Goal: Task Accomplishment & Management: Complete application form

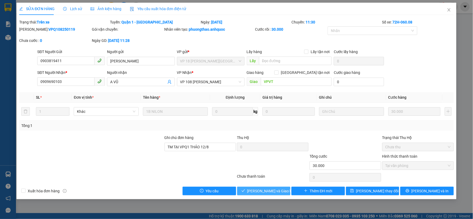
click at [265, 191] on span "[PERSON_NAME] và Giao hàng" at bounding box center [272, 191] width 51 height 6
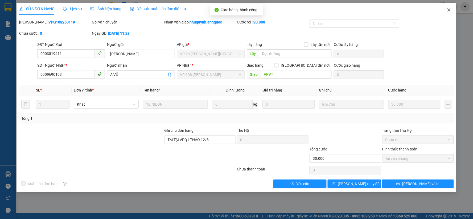
click at [449, 10] on icon "close" at bounding box center [449, 10] width 4 height 4
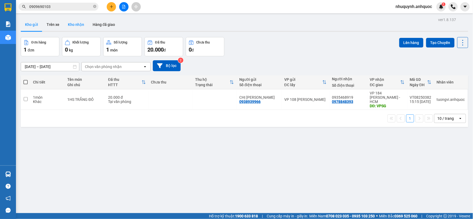
click at [75, 23] on button "Kho nhận" at bounding box center [76, 24] width 25 height 13
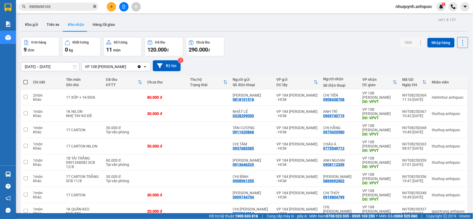
click at [95, 6] on icon "close-circle" at bounding box center [94, 6] width 3 height 3
click at [194, 115] on td at bounding box center [209, 113] width 43 height 16
checkbox input "true"
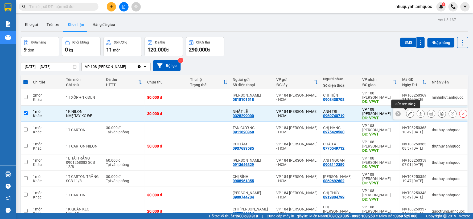
click at [409, 115] on icon at bounding box center [411, 114] width 4 height 4
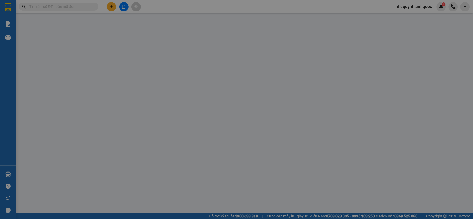
type input "0328299000"
type input "NHẬT LỆ"
type input "0969740719"
type input "ANH TRÍ"
type input "VPVT"
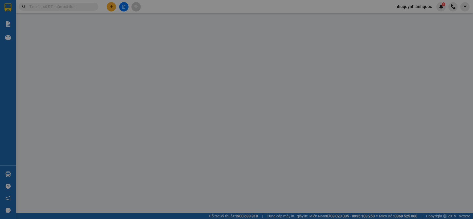
type input "30.000"
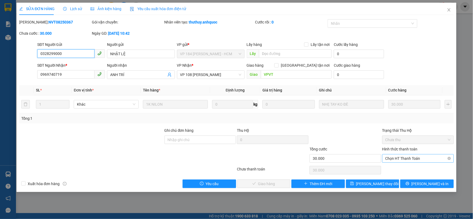
click at [411, 157] on span "Chọn HT Thanh Toán" at bounding box center [418, 158] width 65 height 8
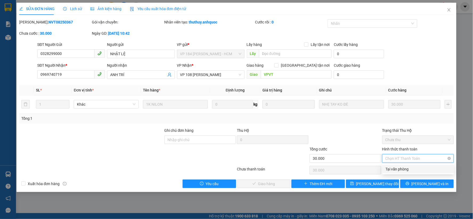
drag, startPoint x: 398, startPoint y: 169, endPoint x: 404, endPoint y: 160, distance: 10.1
click at [398, 169] on div "Tại văn phòng" at bounding box center [418, 169] width 65 height 6
type input "0"
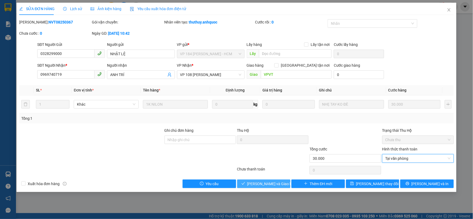
click at [256, 183] on span "Lưu và Giao hàng" at bounding box center [272, 184] width 51 height 6
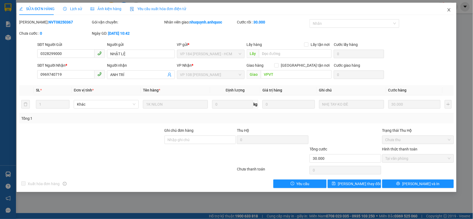
click at [452, 10] on span "Close" at bounding box center [449, 10] width 15 height 15
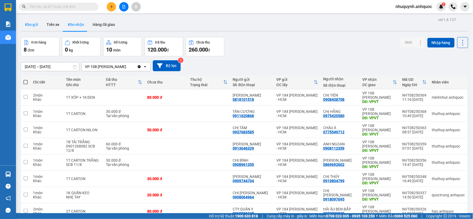
click at [30, 26] on button "Kho gửi" at bounding box center [32, 24] width 22 height 13
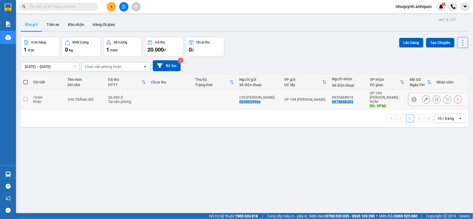
click at [161, 100] on td at bounding box center [171, 99] width 44 height 21
checkbox input "true"
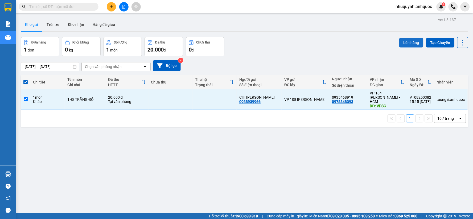
click at [410, 41] on button "Lên hàng" at bounding box center [412, 43] width 24 height 10
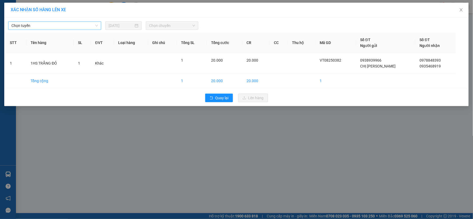
click at [79, 29] on span "Chọn tuyến" at bounding box center [54, 26] width 87 height 8
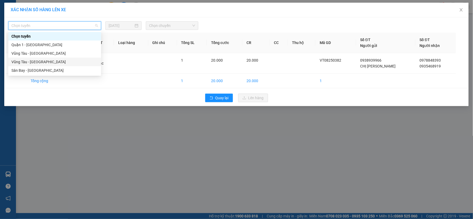
click at [48, 61] on div "Vũng Tàu - [GEOGRAPHIC_DATA]" at bounding box center [54, 62] width 87 height 6
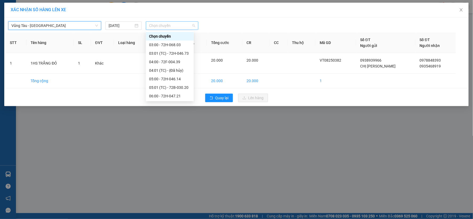
click at [170, 28] on span "Chọn chuyến" at bounding box center [172, 26] width 46 height 8
click at [158, 70] on div "16:00 - 72H-049.30" at bounding box center [170, 70] width 42 height 6
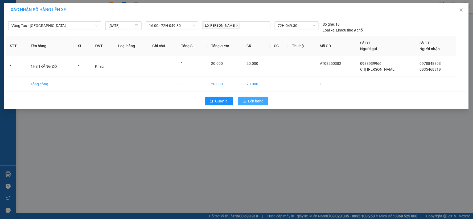
click at [256, 100] on span "Lên hàng" at bounding box center [256, 101] width 15 height 6
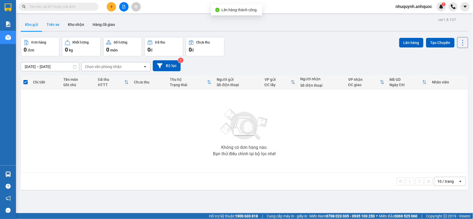
click at [55, 25] on button "Trên xe" at bounding box center [52, 24] width 21 height 13
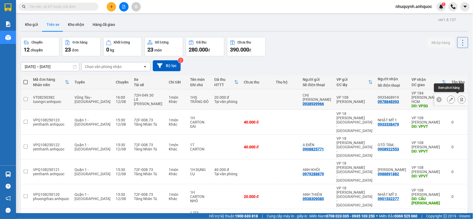
click at [460, 99] on icon at bounding box center [462, 99] width 4 height 4
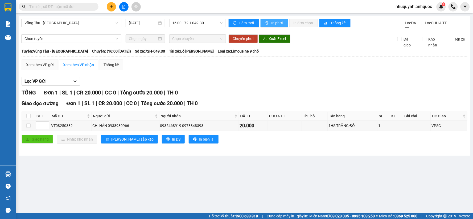
click at [276, 22] on span "In phơi" at bounding box center [278, 23] width 12 height 6
click at [112, 6] on icon "plus" at bounding box center [112, 7] width 4 height 4
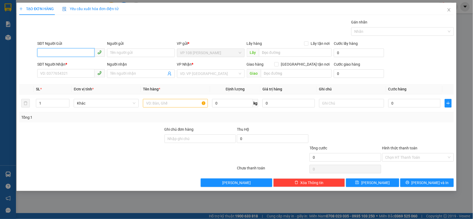
click at [67, 52] on input "SĐT Người Gửi" at bounding box center [65, 52] width 57 height 9
click at [69, 63] on div "0939234667 - ANH LINH" at bounding box center [70, 63] width 61 height 6
type input "0939234667"
type input "ANH LINH"
type input "0909085420"
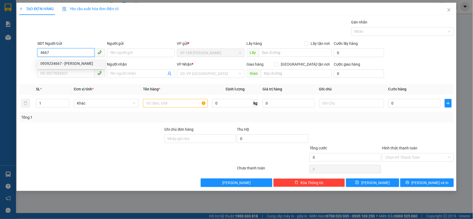
type input "THANH VIPPOST"
type input "VP184"
type input "TM 12/8 THỦY"
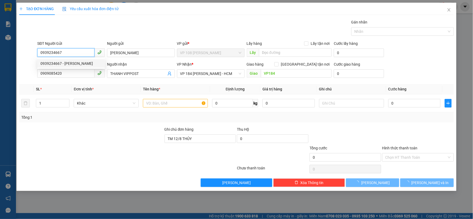
type input "20.000"
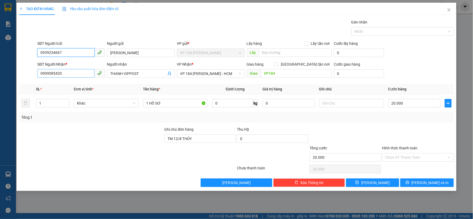
type input "0939234667"
drag, startPoint x: 67, startPoint y: 73, endPoint x: 35, endPoint y: 74, distance: 32.0
click at [35, 74] on div "SĐT Người Nhận * 0909085420 Người nhận THANH VIPPOST VP Nhận * VP 184 Nguyễn Vă…" at bounding box center [237, 70] width 436 height 19
type input "0986623477"
click at [57, 82] on div "0986623477 - A KHƯƠNG" at bounding box center [70, 84] width 61 height 6
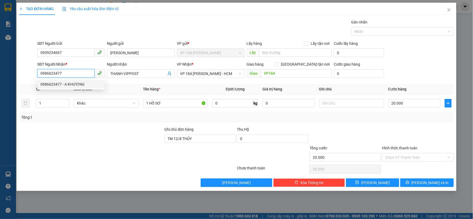
type input "A KHƯƠNG"
type input "VPSG"
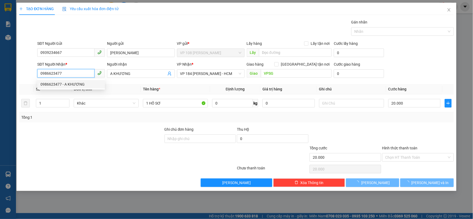
type input "50.000"
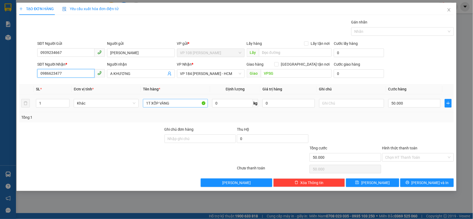
type input "0986623477"
drag, startPoint x: 170, startPoint y: 104, endPoint x: 148, endPoint y: 103, distance: 21.6
click at [148, 103] on input "1T XỐP VÀNG" at bounding box center [175, 103] width 65 height 9
type input "1H"
click at [148, 76] on input "A KHƯƠNG" at bounding box center [138, 74] width 56 height 6
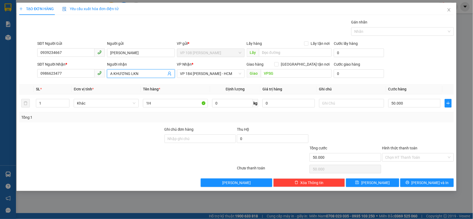
type input "A KHƯƠNG LKN"
click at [198, 88] on th "Tên hàng *" at bounding box center [175, 89] width 69 height 10
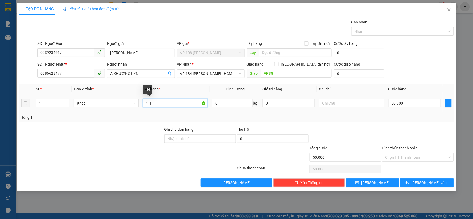
click at [164, 101] on input "1H" at bounding box center [175, 103] width 65 height 9
type input "1H CARTON"
click at [409, 106] on input "50.000" at bounding box center [415, 103] width 52 height 9
type input "3"
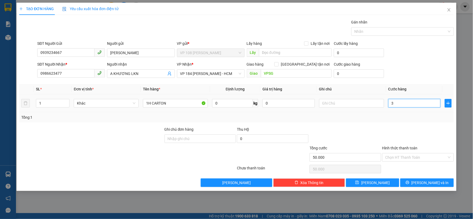
type input "3"
type input "30"
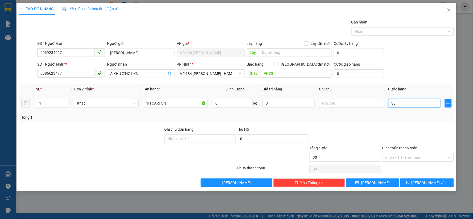
type input "300"
type input "3.000"
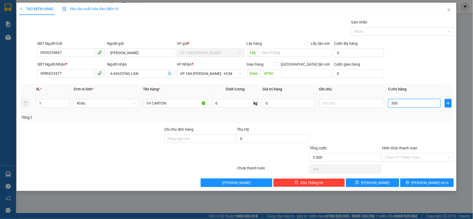
type input "3.000"
type input "30.000"
click at [423, 158] on input "Hình thức thanh toán" at bounding box center [417, 157] width 62 height 8
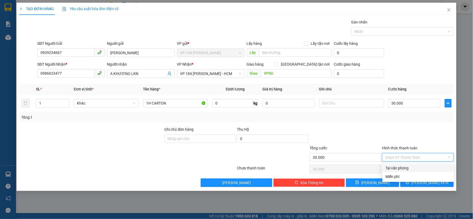
click at [401, 166] on div "Tại văn phòng" at bounding box center [418, 168] width 65 height 6
type input "0"
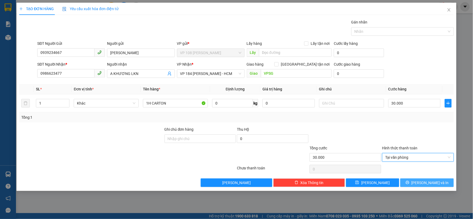
click at [429, 183] on span "[PERSON_NAME] và In" at bounding box center [430, 183] width 37 height 6
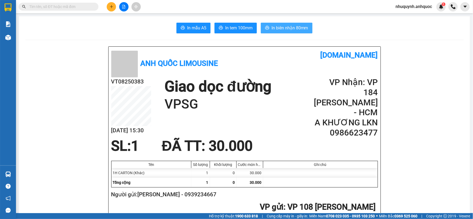
click at [282, 25] on span "In biên nhận 80mm" at bounding box center [290, 28] width 37 height 7
click at [226, 30] on span "In tem 100mm" at bounding box center [238, 28] width 27 height 7
click at [111, 6] on icon "plus" at bounding box center [112, 7] width 4 height 4
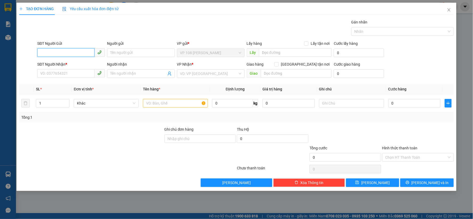
click at [75, 54] on input "SĐT Người Gửi" at bounding box center [65, 52] width 57 height 9
click at [72, 60] on div "0939234667 - ANH LINH" at bounding box center [70, 63] width 61 height 6
type input "0939234667"
type input "ANH LINH"
type input "0986623477"
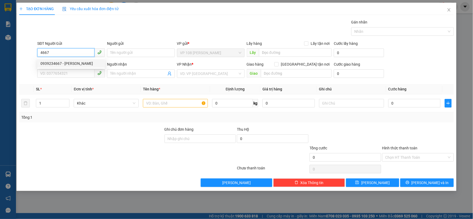
type input "A KHƯƠNG LKN"
type input "VPSG"
type input "30.000"
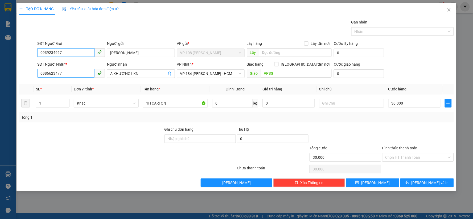
type input "0939234667"
drag, startPoint x: 74, startPoint y: 75, endPoint x: 25, endPoint y: 75, distance: 48.2
click at [25, 75] on div "SĐT Người Nhận * 0986623477 Người nhận A KHƯƠNG LKN VP Nhận * VP 184 Nguyễn Văn…" at bounding box center [237, 70] width 436 height 19
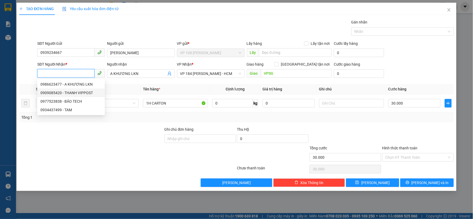
click at [71, 92] on div "0909085420 - THANH VIPPOST" at bounding box center [70, 93] width 61 height 6
type input "0909085420"
type input "THANH VIPPOST"
type input "VP184"
type input "TM 12/8 THỦY"
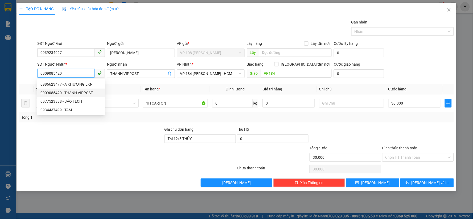
type input "20.000"
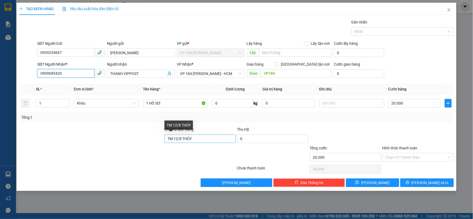
type input "0909085420"
drag, startPoint x: 196, startPoint y: 137, endPoint x: 122, endPoint y: 134, distance: 74.1
click at [122, 134] on div "Ghi chú đơn hàng TM 12/8 THỦY Thu Hộ 0" at bounding box center [237, 135] width 436 height 19
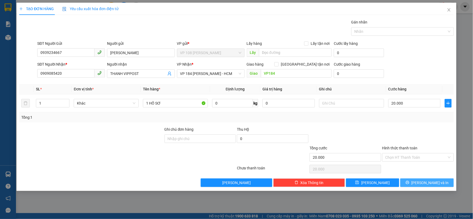
click at [430, 182] on span "[PERSON_NAME] và In" at bounding box center [430, 183] width 37 height 6
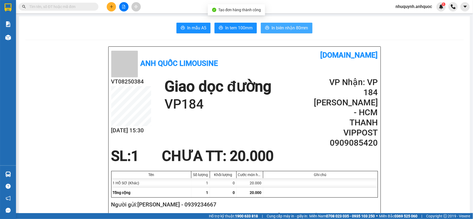
click at [289, 28] on span "In biên nhận 80mm" at bounding box center [290, 28] width 37 height 7
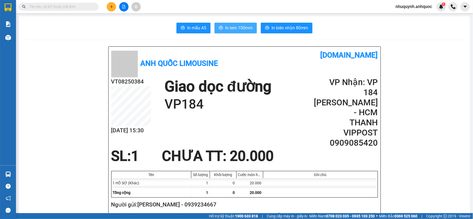
click at [229, 27] on span "In tem 100mm" at bounding box center [238, 28] width 27 height 7
click at [111, 6] on icon "plus" at bounding box center [112, 7] width 4 height 4
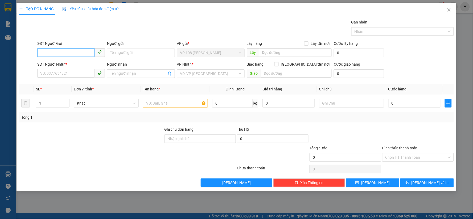
click at [76, 53] on input "SĐT Người Gửi" at bounding box center [65, 52] width 57 height 9
click at [78, 63] on div "0939234667 - ANH LINH" at bounding box center [70, 63] width 61 height 6
type input "0939234667"
type input "ANH LINH"
type input "0909085420"
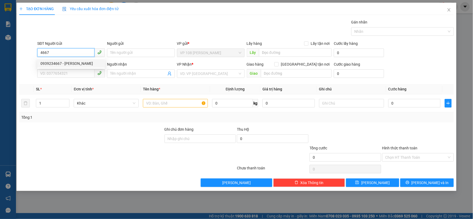
type input "THANH VIPPOST"
type input "VP184"
type input "20.000"
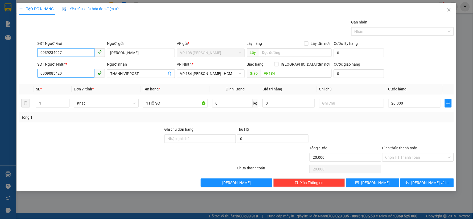
type input "0939234667"
drag, startPoint x: 71, startPoint y: 71, endPoint x: 36, endPoint y: 78, distance: 36.2
click at [36, 78] on div "SĐT Người Nhận * 0909085420 Người nhận THANH VIPPOST VP Nhận * VP 184 Nguyễn Vă…" at bounding box center [237, 70] width 436 height 19
click at [60, 84] on div "0966909261 - A ĐÔNG" at bounding box center [70, 84] width 61 height 6
type input "0966909261"
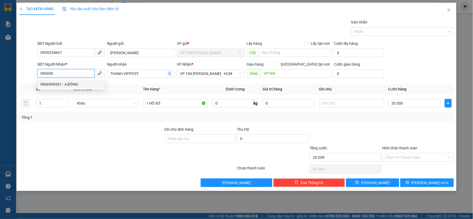
type input "A ĐÔNG"
type input "TM 30/7 THỦY"
type input "0966909261"
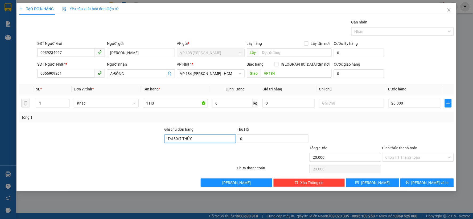
drag, startPoint x: 205, startPoint y: 137, endPoint x: 109, endPoint y: 138, distance: 96.2
click at [109, 138] on div "Ghi chú đơn hàng TM 30/7 THỦY Thu Hộ 0" at bounding box center [237, 135] width 436 height 19
click at [422, 182] on button "[PERSON_NAME] và In" at bounding box center [428, 182] width 54 height 9
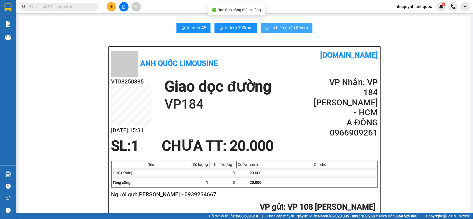
click at [283, 26] on span "In biên nhận 80mm" at bounding box center [290, 28] width 37 height 7
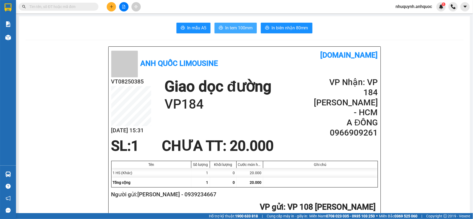
click at [230, 28] on span "In tem 100mm" at bounding box center [238, 28] width 27 height 7
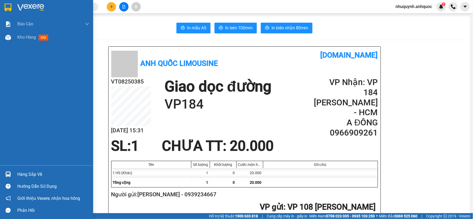
click at [31, 6] on img at bounding box center [30, 7] width 27 height 8
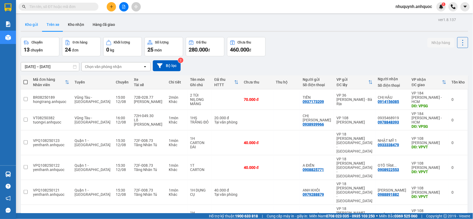
click at [31, 23] on button "Kho gửi" at bounding box center [32, 24] width 22 height 13
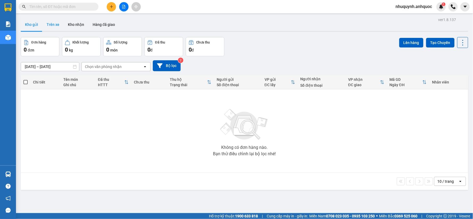
click at [51, 25] on button "Trên xe" at bounding box center [52, 24] width 21 height 13
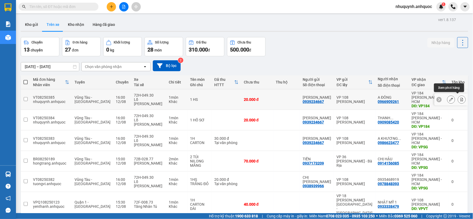
click at [460, 97] on icon at bounding box center [462, 99] width 4 height 4
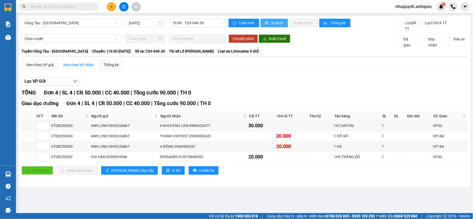
click at [277, 22] on span "In phơi" at bounding box center [278, 23] width 12 height 6
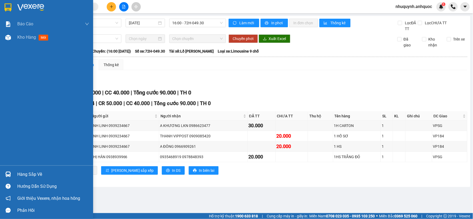
click at [16, 5] on div at bounding box center [46, 8] width 93 height 17
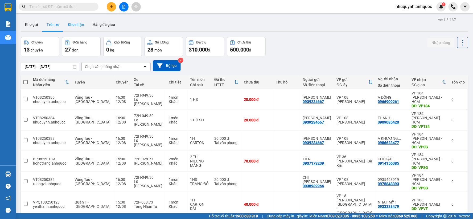
click at [75, 25] on button "Kho nhận" at bounding box center [76, 24] width 25 height 13
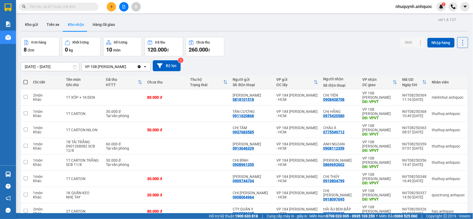
scroll to position [29, 0]
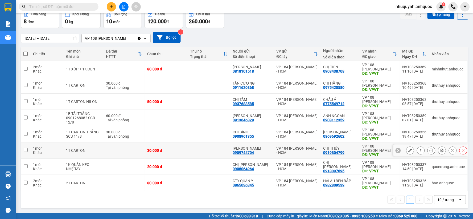
click at [205, 154] on td at bounding box center [209, 150] width 43 height 16
checkbox input "true"
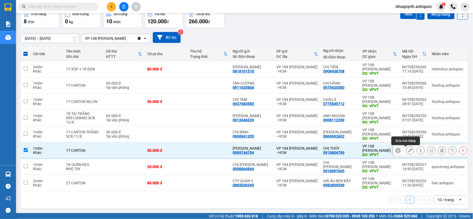
click at [409, 150] on icon at bounding box center [411, 150] width 4 height 4
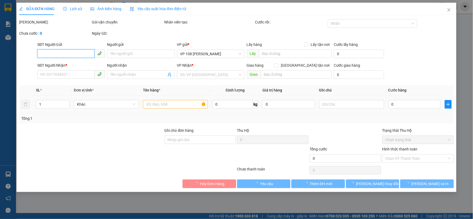
type input "0909744704"
type input "MINH LONG"
type input "0919804799"
type input "CHỊ THỦY"
type input "VPVT"
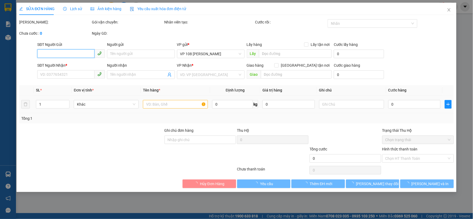
type input "30.000"
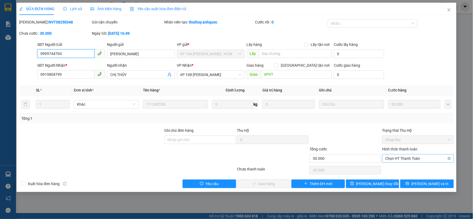
click at [414, 156] on span "Chọn HT Thanh Toán" at bounding box center [418, 158] width 65 height 8
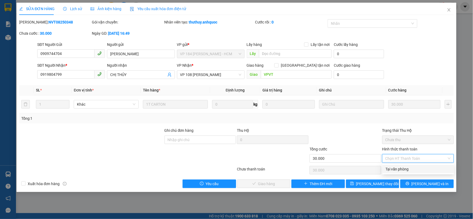
click at [392, 169] on div "Tại văn phòng" at bounding box center [418, 169] width 65 height 6
type input "0"
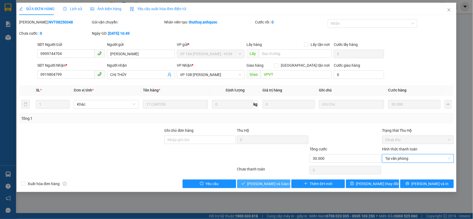
click at [262, 183] on span "[PERSON_NAME] và Giao hàng" at bounding box center [272, 184] width 51 height 6
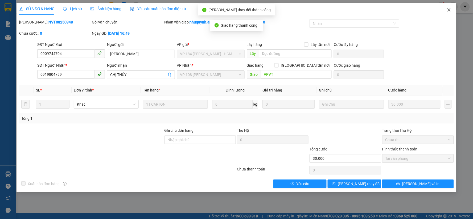
click at [449, 11] on icon "close" at bounding box center [449, 10] width 4 height 4
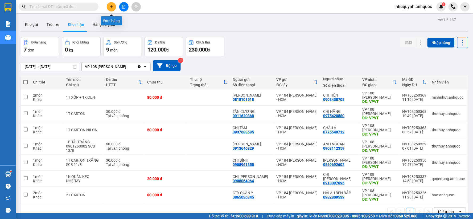
click at [110, 8] on icon "plus" at bounding box center [112, 7] width 4 height 4
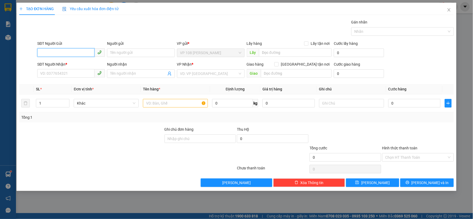
click at [70, 52] on input "SĐT Người Gửi" at bounding box center [65, 52] width 57 height 9
type input "0915532605"
click at [68, 63] on div "0915532605 - NK VIỆT NGA 1" at bounding box center [70, 63] width 61 height 6
type input "NK VIỆT NGA 1"
type input "0853006677"
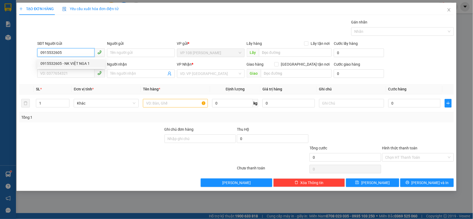
type input "LABO NT"
type input "VPNVT"
type input "TM 12/8 THỦY"
type input "20.000"
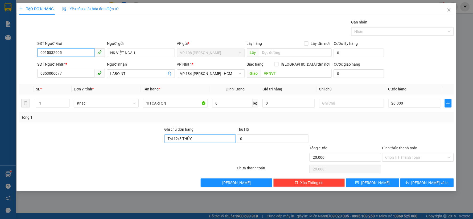
type input "0915532605"
drag, startPoint x: 213, startPoint y: 139, endPoint x: 160, endPoint y: 137, distance: 53.6
click at [160, 137] on div "Ghi chú đơn hàng TM 12/8 THỦY Thu Hộ 0" at bounding box center [237, 135] width 436 height 19
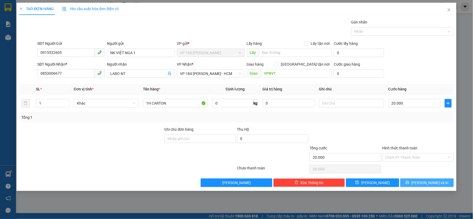
click at [432, 183] on span "[PERSON_NAME] và In" at bounding box center [430, 183] width 37 height 6
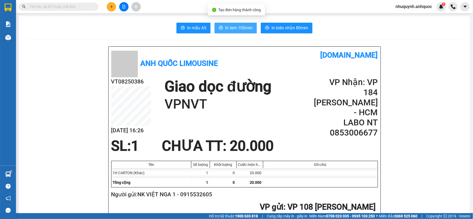
click at [225, 28] on span "In tem 100mm" at bounding box center [238, 28] width 27 height 7
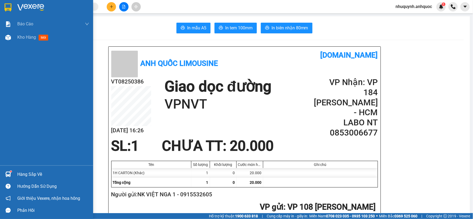
click at [35, 5] on img at bounding box center [30, 7] width 27 height 8
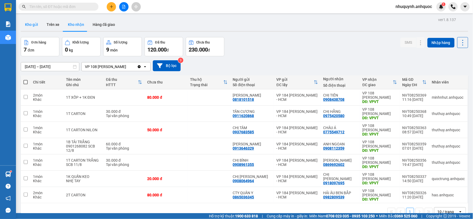
click at [35, 25] on button "Kho gửi" at bounding box center [32, 24] width 22 height 13
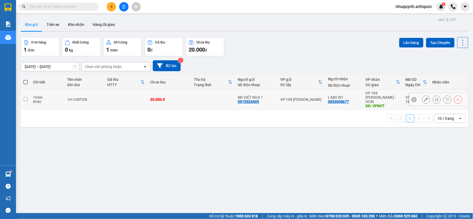
click at [195, 95] on td at bounding box center [214, 99] width 44 height 21
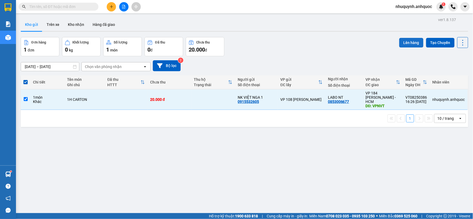
click at [410, 43] on button "Lên hàng" at bounding box center [412, 43] width 24 height 10
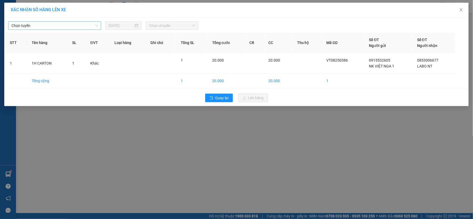
click at [83, 23] on span "Chọn tuyến" at bounding box center [54, 26] width 87 height 8
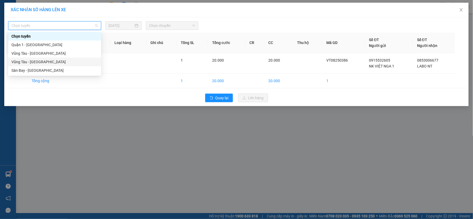
click at [51, 59] on div "Vũng Tàu - [GEOGRAPHIC_DATA]" at bounding box center [54, 62] width 87 height 6
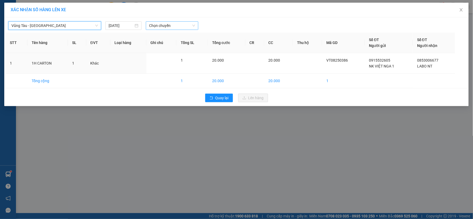
click at [168, 26] on span "Chọn chuyến" at bounding box center [172, 26] width 46 height 8
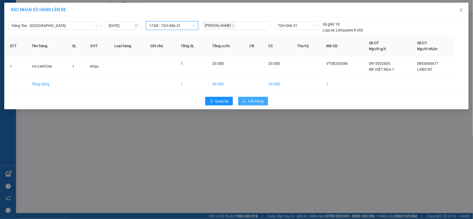
click at [251, 99] on span "Lên hàng" at bounding box center [256, 101] width 15 height 6
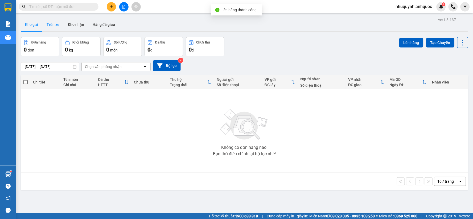
click at [52, 23] on button "Trên xe" at bounding box center [52, 24] width 21 height 13
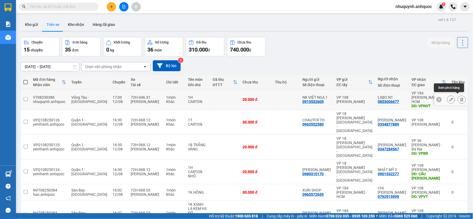
click at [461, 97] on icon at bounding box center [462, 99] width 3 height 4
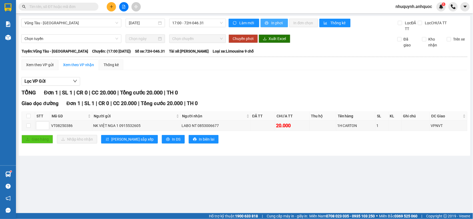
click at [277, 21] on span "In phơi" at bounding box center [278, 23] width 12 height 6
click at [110, 7] on icon "plus" at bounding box center [112, 7] width 4 height 4
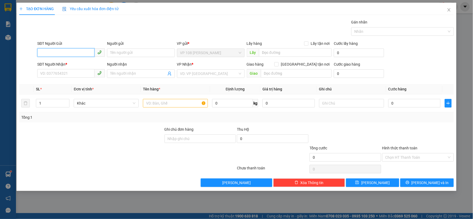
click at [74, 49] on input "SĐT Người Gửi" at bounding box center [65, 52] width 57 height 9
click at [68, 54] on input "SĐT Người Gửi" at bounding box center [65, 52] width 57 height 9
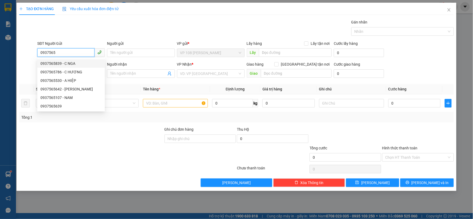
click at [65, 64] on div "0937565839 - C NGA" at bounding box center [70, 63] width 61 height 6
type input "0937565839"
type input "C NGA"
type input "0938053359"
type input "HỒNG ANH"
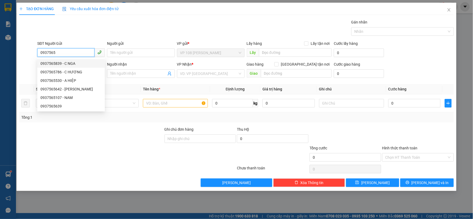
type input "VPSG"
type input "30.000"
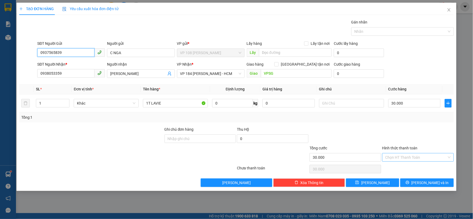
type input "0937565839"
click at [418, 158] on input "Hình thức thanh toán" at bounding box center [417, 157] width 62 height 8
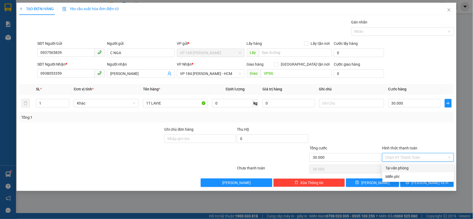
click at [405, 168] on div "Tại văn phòng" at bounding box center [418, 168] width 65 height 6
type input "0"
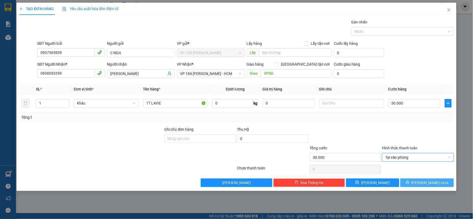
click at [432, 183] on span "[PERSON_NAME] và In" at bounding box center [430, 183] width 37 height 6
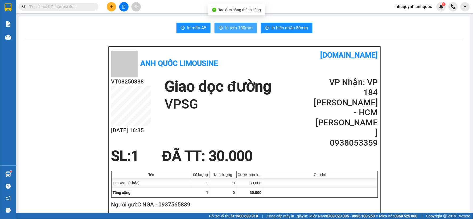
click at [232, 26] on span "In tem 100mm" at bounding box center [238, 28] width 27 height 7
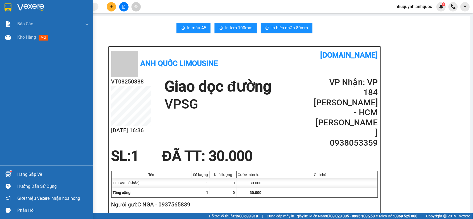
click at [19, 4] on img at bounding box center [30, 7] width 27 height 8
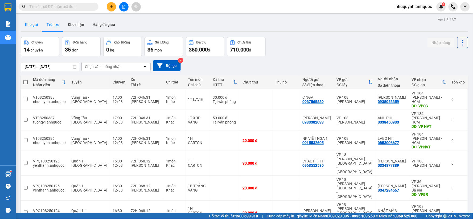
click at [29, 23] on button "Kho gửi" at bounding box center [32, 24] width 22 height 13
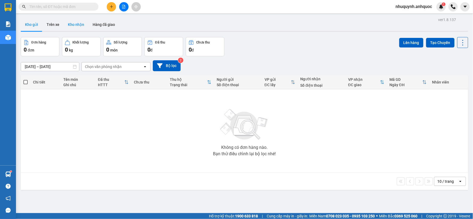
click at [78, 29] on button "Kho nhận" at bounding box center [76, 24] width 25 height 13
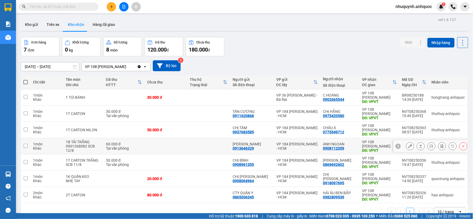
click at [187, 144] on td at bounding box center [166, 146] width 43 height 16
checkbox input "true"
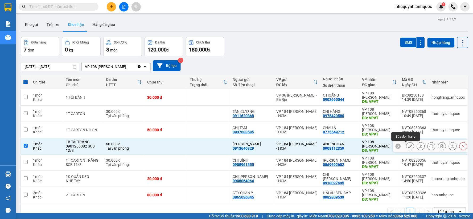
click at [407, 149] on button at bounding box center [410, 145] width 7 height 9
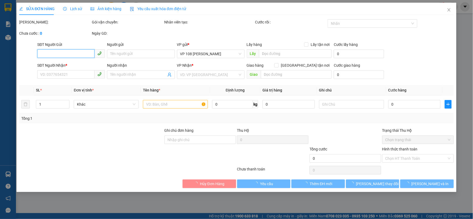
type input "0913646329"
type input "[PERSON_NAME]"
type input "0908112359"
type input "ANH NGOAN"
type input "VPVT"
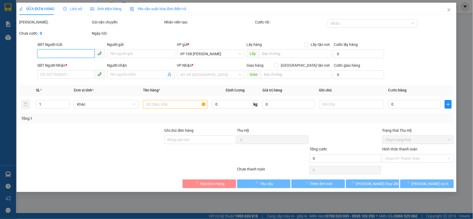
type input "CK12/8 NHỰT"
type input "60.000"
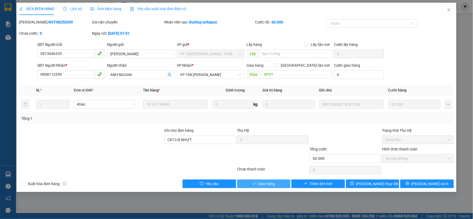
click at [268, 182] on span "Giao hàng" at bounding box center [266, 184] width 17 height 6
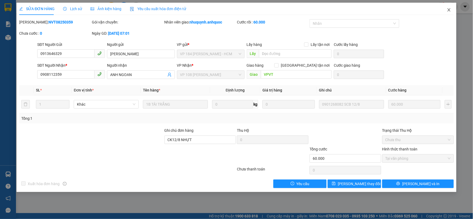
click at [452, 9] on span "Close" at bounding box center [449, 10] width 15 height 15
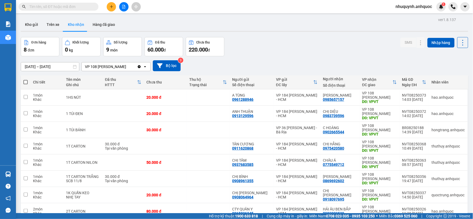
click at [112, 7] on icon "plus" at bounding box center [111, 6] width 3 height 0
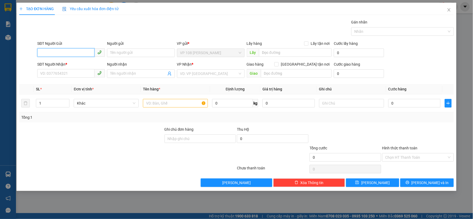
click at [56, 54] on input "SĐT Người Gửi" at bounding box center [65, 52] width 57 height 9
click at [71, 63] on div "0985683889 - A NGHĨA" at bounding box center [70, 63] width 61 height 6
type input "0985683889"
type input "A NGHĨA"
type input "0906807457"
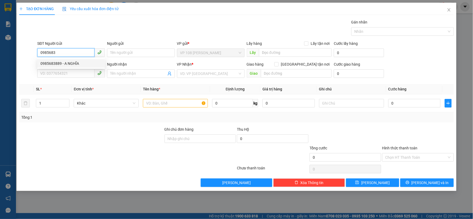
type input "A TÌNH"
type input "VP184"
type input "130.000"
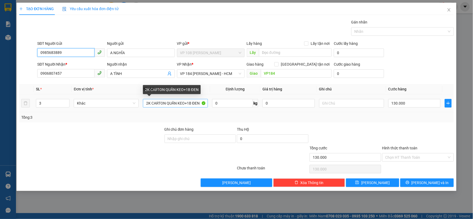
type input "0985683889"
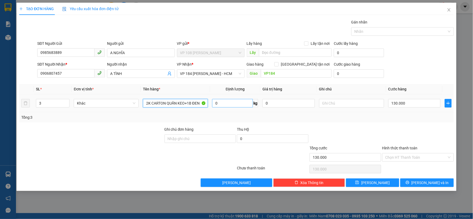
drag, startPoint x: 145, startPoint y: 103, endPoint x: 226, endPoint y: 103, distance: 81.0
click at [226, 103] on tr "3 Khác 2K CARTON QUẤN KEO+1B ĐEN 0 kg 0 130.000" at bounding box center [236, 103] width 435 height 18
type input "1K ĐEN"
click at [55, 102] on input "3" at bounding box center [52, 103] width 33 height 8
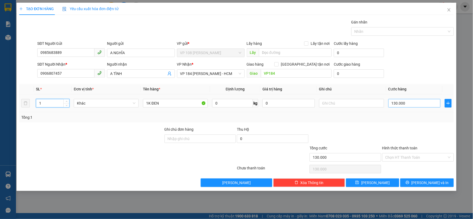
type input "1"
click at [420, 102] on input "130.000" at bounding box center [415, 103] width 52 height 9
type input "5"
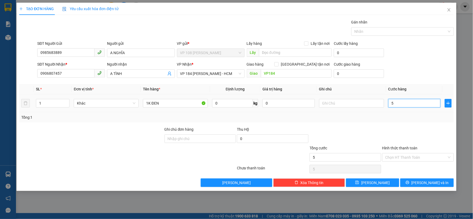
type input "50"
type input "500"
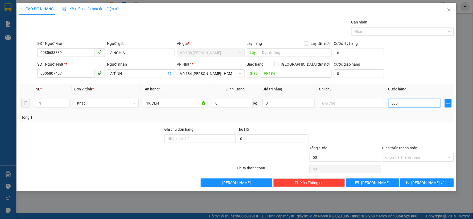
type input "500"
type input "5.000"
type input "50.000"
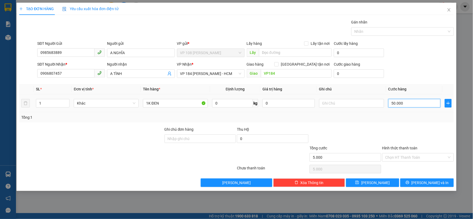
type input "50.000"
click at [423, 158] on input "Hình thức thanh toán" at bounding box center [417, 157] width 62 height 8
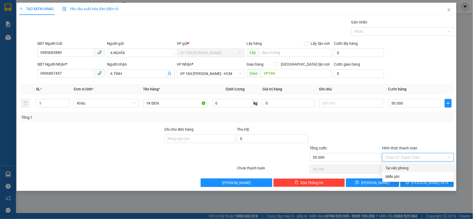
click at [406, 168] on div "Tại văn phòng" at bounding box center [418, 168] width 65 height 6
type input "0"
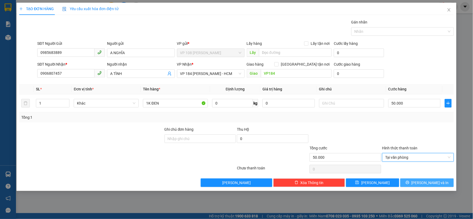
click at [430, 183] on span "[PERSON_NAME] và In" at bounding box center [430, 183] width 37 height 6
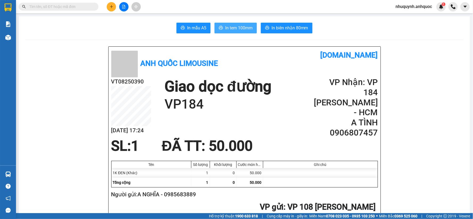
click at [230, 30] on span "In tem 100mm" at bounding box center [238, 28] width 27 height 7
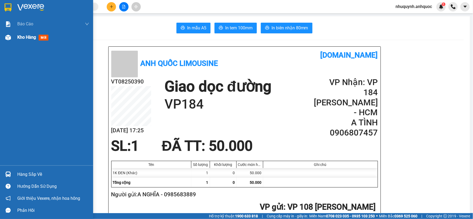
click at [33, 34] on div "Kho hàng mới" at bounding box center [33, 37] width 33 height 7
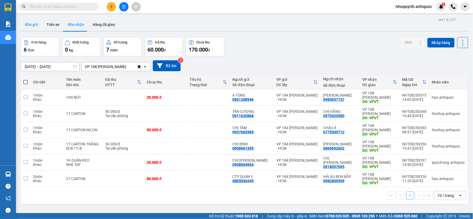
click at [31, 20] on button "Kho gửi" at bounding box center [32, 24] width 22 height 13
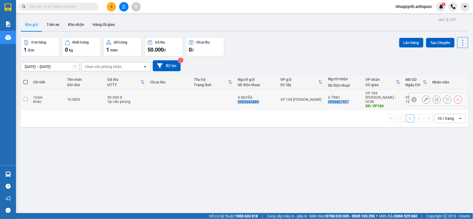
click at [27, 100] on td at bounding box center [26, 99] width 10 height 21
checkbox input "true"
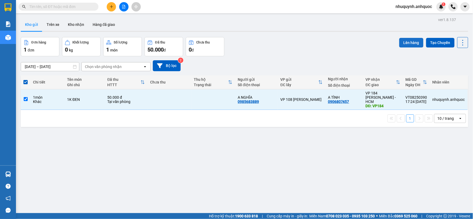
click at [406, 42] on button "Lên hàng" at bounding box center [412, 43] width 24 height 10
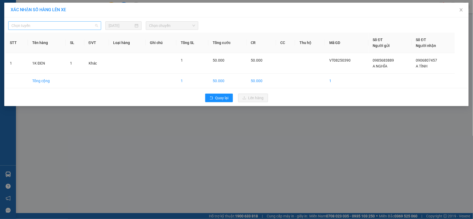
click at [66, 25] on span "Chọn tuyến" at bounding box center [54, 26] width 87 height 8
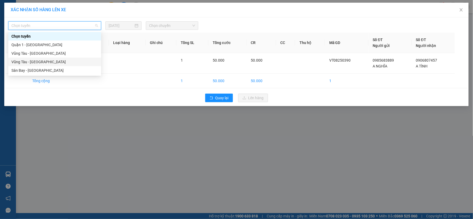
click at [56, 62] on div "Vũng Tàu - [GEOGRAPHIC_DATA]" at bounding box center [54, 62] width 87 height 6
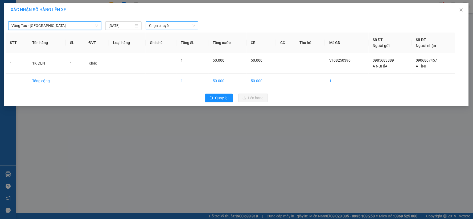
click at [162, 29] on span "Chọn chuyến" at bounding box center [172, 26] width 46 height 8
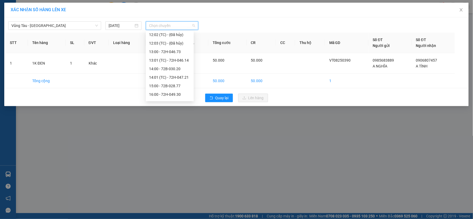
scroll to position [196, 0]
click at [157, 88] on div "18:00 - 72H-060.03" at bounding box center [170, 87] width 42 height 6
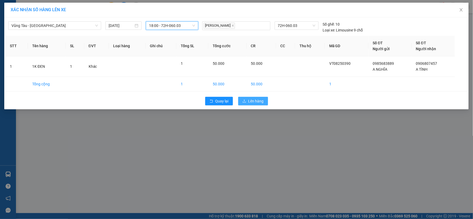
click at [253, 100] on span "Lên hàng" at bounding box center [256, 101] width 15 height 6
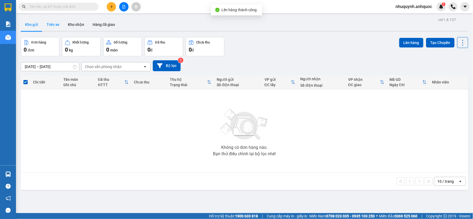
click at [58, 28] on button "Trên xe" at bounding box center [52, 24] width 21 height 13
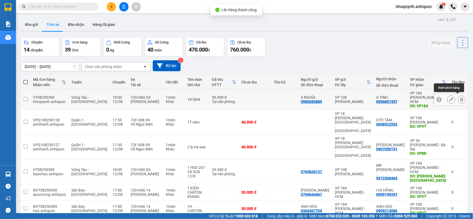
click at [460, 97] on icon at bounding box center [462, 99] width 4 height 4
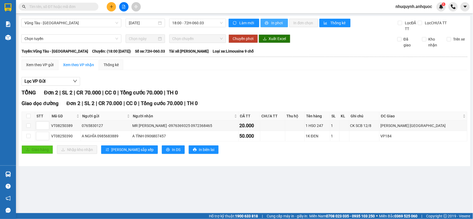
click at [283, 23] on span "In phơi" at bounding box center [278, 23] width 12 height 6
click at [111, 8] on icon "plus" at bounding box center [112, 7] width 4 height 4
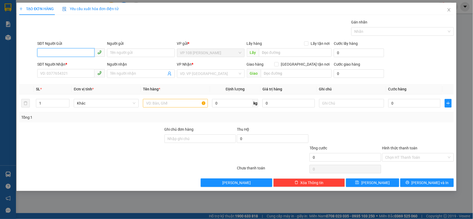
click at [69, 50] on input "SĐT Người Gửi" at bounding box center [65, 52] width 57 height 9
click at [67, 64] on div "0908704236 - ANH SƠN" at bounding box center [70, 63] width 61 height 6
type input "0908704236"
type input "[PERSON_NAME]"
type input "0906807457"
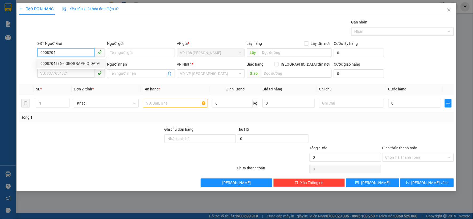
type input "A TÌNH"
type input "VP184"
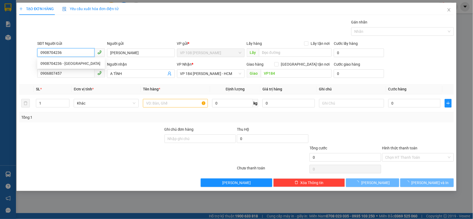
type input "30.000"
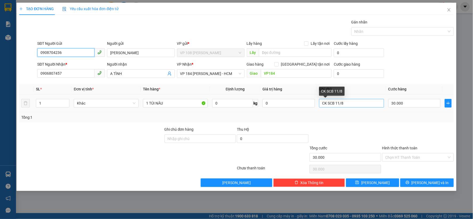
type input "0908704236"
drag, startPoint x: 349, startPoint y: 103, endPoint x: 315, endPoint y: 102, distance: 34.4
click at [315, 102] on tr "1 Khác 1 TÚI NÂU 0 kg 0 CK SCB 11/8 30.000" at bounding box center [236, 103] width 435 height 18
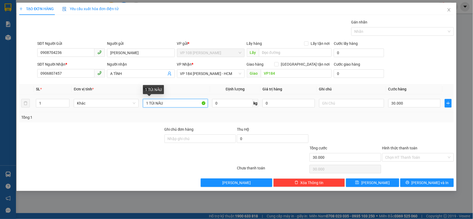
drag, startPoint x: 175, startPoint y: 105, endPoint x: 148, endPoint y: 103, distance: 27.3
click at [148, 103] on input "1 TÚI NÂU" at bounding box center [175, 103] width 65 height 9
type input "1K XANH"
click at [345, 99] on input "text" at bounding box center [351, 103] width 65 height 9
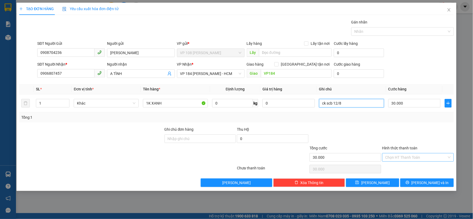
type input "ck scb 12/8"
click at [412, 158] on input "Hình thức thanh toán" at bounding box center [417, 157] width 62 height 8
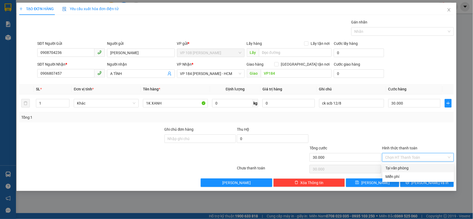
click at [400, 166] on div "Tại văn phòng" at bounding box center [418, 168] width 65 height 6
type input "0"
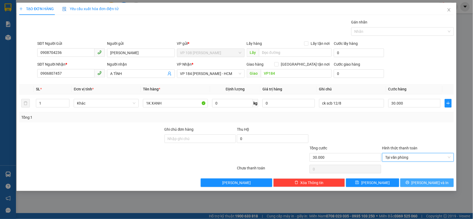
click at [428, 182] on span "[PERSON_NAME] và In" at bounding box center [430, 183] width 37 height 6
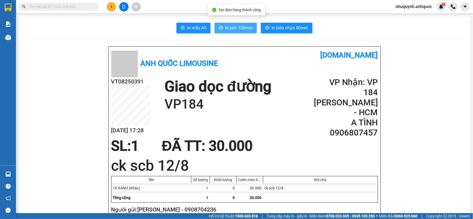
click at [232, 30] on span "In tem 100mm" at bounding box center [238, 28] width 27 height 7
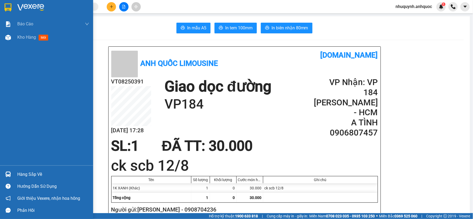
click at [34, 5] on img at bounding box center [30, 7] width 27 height 8
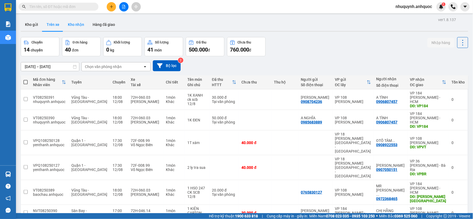
click at [74, 25] on button "Kho nhận" at bounding box center [76, 24] width 25 height 13
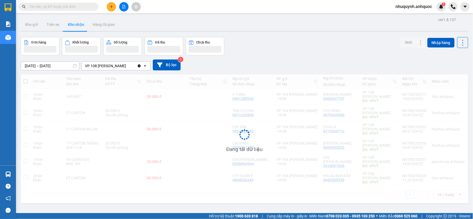
click at [74, 25] on button "Kho nhận" at bounding box center [76, 24] width 25 height 13
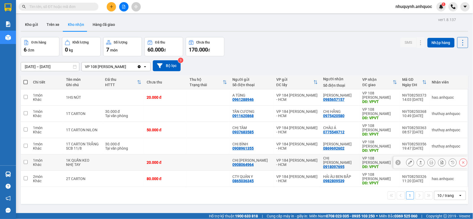
click at [191, 163] on td at bounding box center [208, 162] width 43 height 16
checkbox input "true"
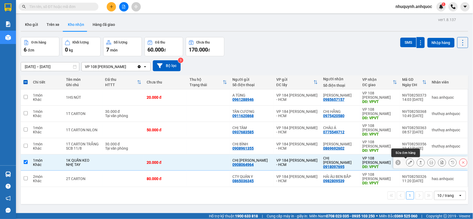
click at [409, 162] on icon at bounding box center [411, 162] width 4 height 4
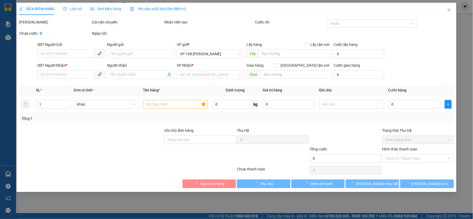
type input "0908064964"
type input "CHỊ [PERSON_NAME]"
type input "0918097695"
type input "CHỊ PHƯƠNG"
type input "VPVT"
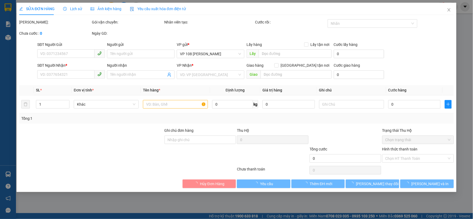
type input "20.000"
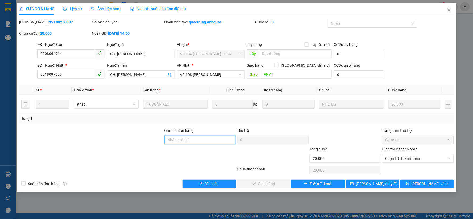
click at [215, 140] on input "Ghi chú đơn hàng" at bounding box center [201, 139] width 72 height 9
click at [405, 160] on span "Chọn HT Thanh Toán" at bounding box center [418, 158] width 65 height 8
type input "ck scb 12/8"
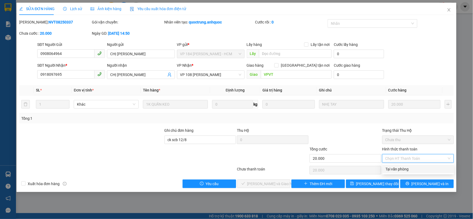
click at [400, 168] on div "Tại văn phòng" at bounding box center [418, 169] width 65 height 6
type input "0"
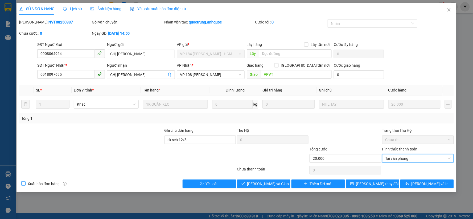
click at [39, 182] on span "Xuất hóa đơn hàng" at bounding box center [44, 184] width 36 height 6
click at [25, 182] on input "Xuất hóa đơn hàng" at bounding box center [23, 183] width 4 height 4
checkbox input "true"
click at [269, 181] on span "[PERSON_NAME] và Giao hàng" at bounding box center [272, 184] width 51 height 6
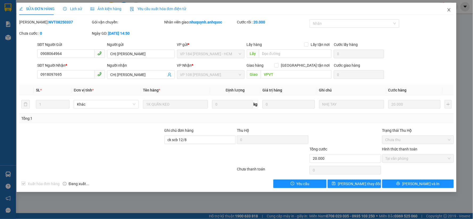
click at [451, 9] on icon "close" at bounding box center [449, 10] width 4 height 4
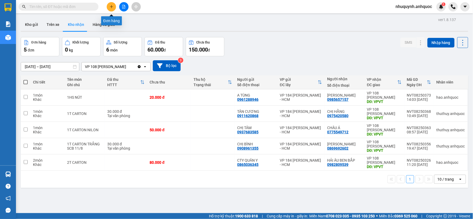
click at [109, 7] on button at bounding box center [111, 6] width 9 height 9
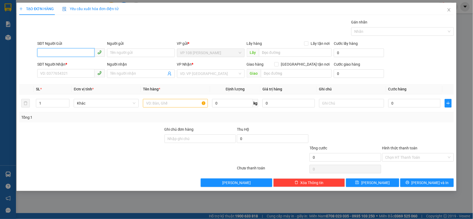
click at [79, 52] on input "SĐT Người Gửi" at bounding box center [65, 52] width 57 height 9
click at [67, 71] on div "0983676774 - THẮM" at bounding box center [70, 72] width 61 height 6
type input "0983676774"
type input "THẮM"
type input "0888271696"
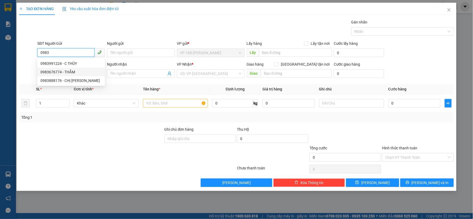
type input "CHỊ LINH"
type input "VP184"
type input "SCB 12/8 - 9:24"
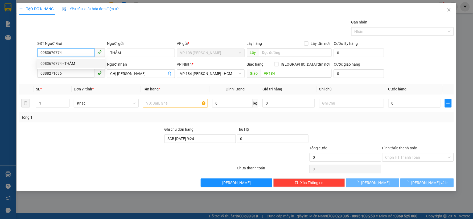
type input "50.000"
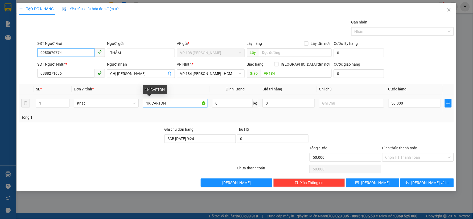
type input "0983676774"
drag, startPoint x: 174, startPoint y: 105, endPoint x: 152, endPoint y: 102, distance: 22.0
click at [152, 102] on input "1K CARTON" at bounding box center [175, 103] width 65 height 9
type input "1K DOUBLE A"
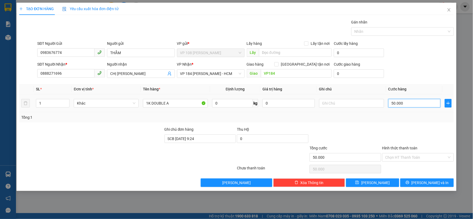
click at [411, 103] on input "50.000" at bounding box center [415, 103] width 52 height 9
type input "4"
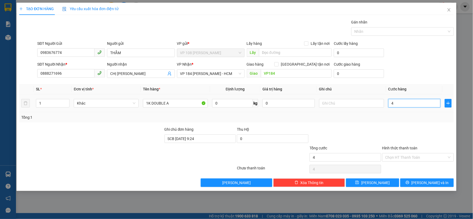
type input "40"
type input "400"
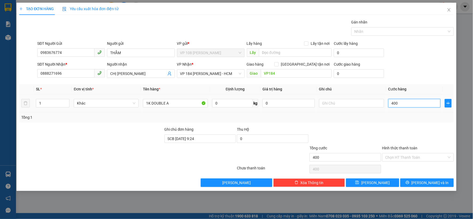
type input "4.000"
type input "40.000"
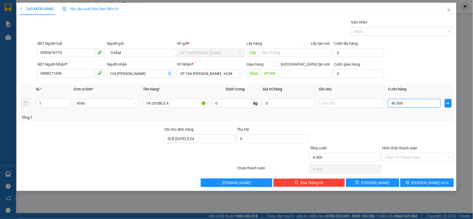
type input "40.000"
drag, startPoint x: 186, startPoint y: 141, endPoint x: 153, endPoint y: 145, distance: 33.8
click at [153, 145] on form "Ghi chú đơn hàng SCB 12/8 - 9:24 Thu Hộ 0 Tổng cước 40.000 Hình thức thanh toán…" at bounding box center [236, 144] width 435 height 37
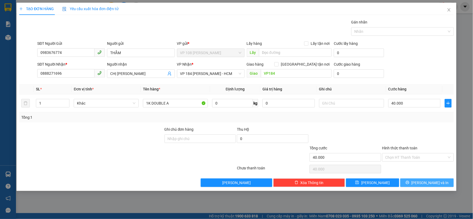
click at [432, 184] on span "[PERSON_NAME] và In" at bounding box center [430, 183] width 37 height 6
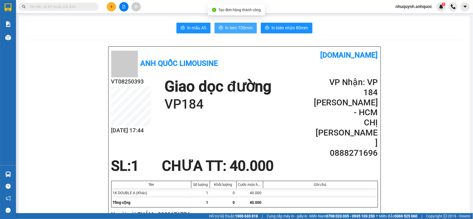
click at [232, 26] on span "In tem 100mm" at bounding box center [238, 28] width 27 height 7
click at [294, 26] on span "In biên nhận 80mm" at bounding box center [290, 28] width 37 height 7
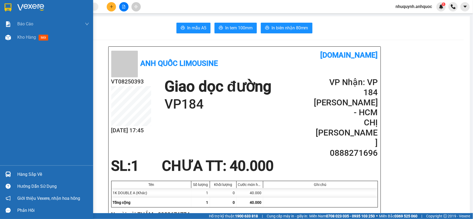
click at [30, 8] on img at bounding box center [30, 7] width 27 height 8
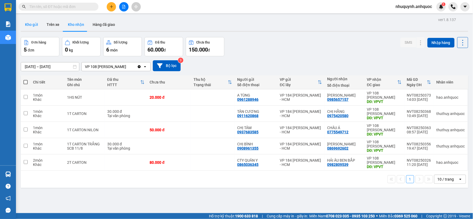
click at [35, 19] on button "Kho gửi" at bounding box center [32, 24] width 22 height 13
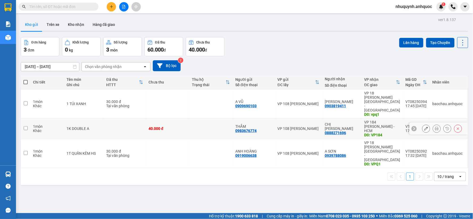
click at [117, 118] on td at bounding box center [125, 128] width 42 height 21
checkbox input "true"
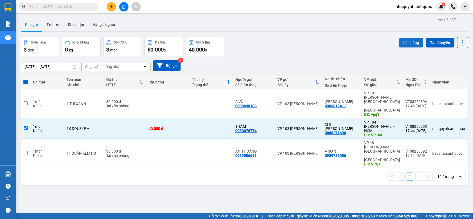
click at [404, 42] on button "Lên hàng" at bounding box center [412, 43] width 24 height 10
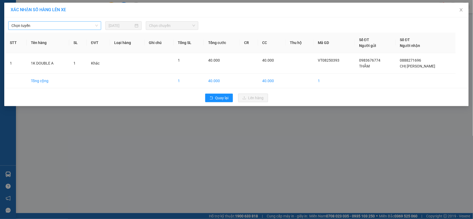
click at [93, 23] on span "Chọn tuyến" at bounding box center [54, 26] width 87 height 8
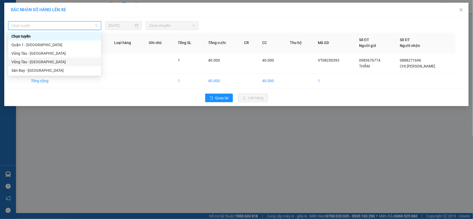
click at [59, 61] on div "Vũng Tàu - [GEOGRAPHIC_DATA]" at bounding box center [54, 62] width 87 height 6
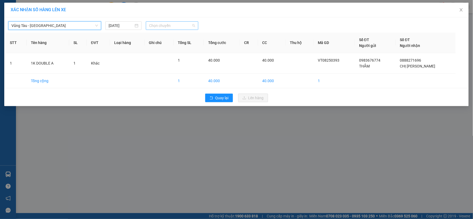
click at [178, 23] on span "Chọn chuyến" at bounding box center [172, 26] width 46 height 8
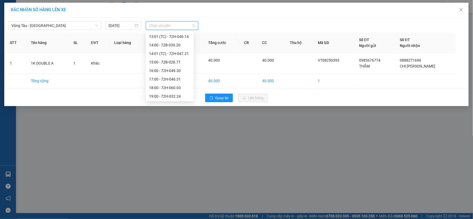
scroll to position [196, 0]
click at [156, 86] on div "18:00 - 72H-060.03" at bounding box center [170, 87] width 42 height 6
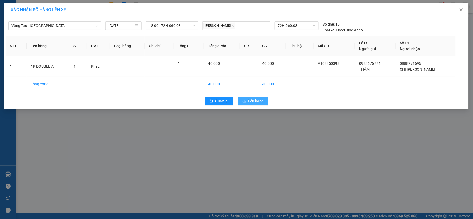
click at [248, 99] on button "Lên hàng" at bounding box center [253, 101] width 30 height 9
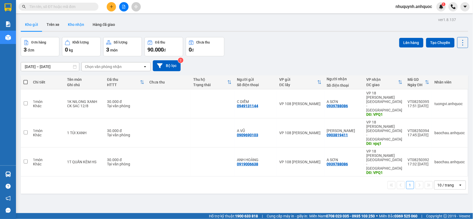
click at [76, 25] on button "Kho nhận" at bounding box center [76, 24] width 25 height 13
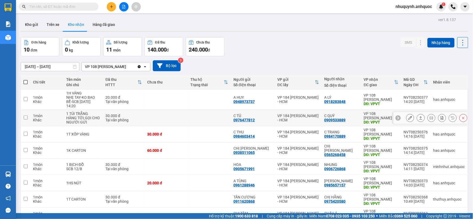
click at [167, 112] on td at bounding box center [166, 118] width 43 height 16
checkbox input "true"
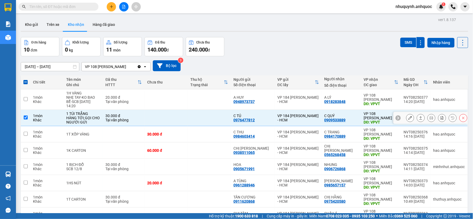
click at [409, 116] on icon at bounding box center [411, 118] width 4 height 4
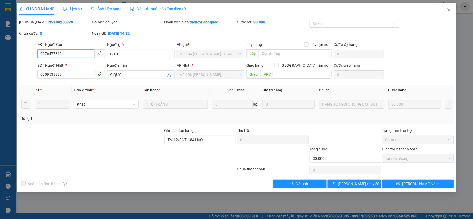
type input "0976477812"
type input "C TÚ"
type input "0909533889"
type input "C QUÝ"
type input "VPVT"
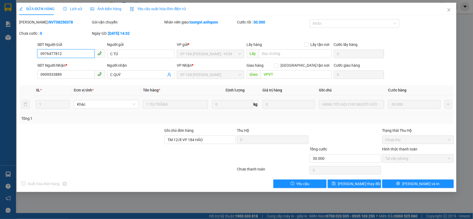
type input "TM 12/8 VP 184 HẢO"
type input "30.000"
click at [449, 11] on icon "close" at bounding box center [449, 10] width 4 height 4
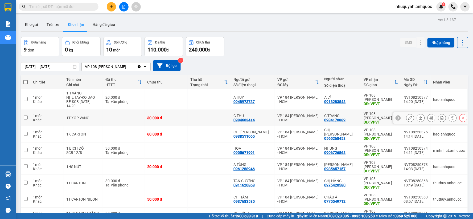
click at [191, 111] on td at bounding box center [209, 118] width 43 height 16
checkbox input "true"
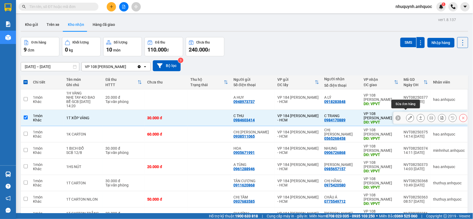
click at [409, 116] on icon at bounding box center [411, 118] width 4 height 4
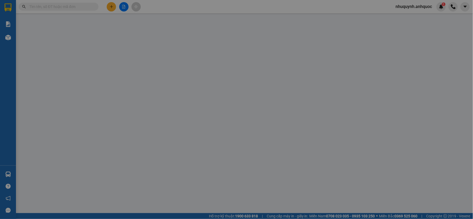
type input "0984603414"
type input "C THU"
type input "0984170889"
type input "C TRANG"
type input "VPVT"
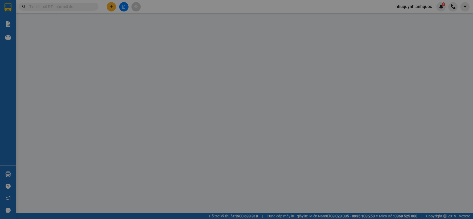
type input "30.000"
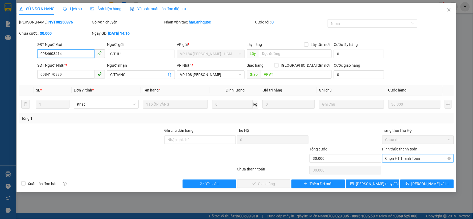
click at [429, 156] on span "Chọn HT Thanh Toán" at bounding box center [418, 158] width 65 height 8
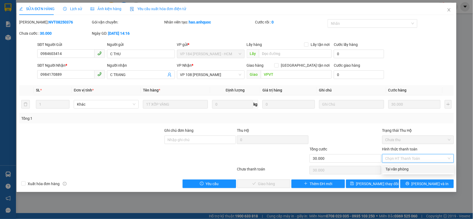
click at [400, 169] on div "Tại văn phòng" at bounding box center [418, 169] width 65 height 6
type input "0"
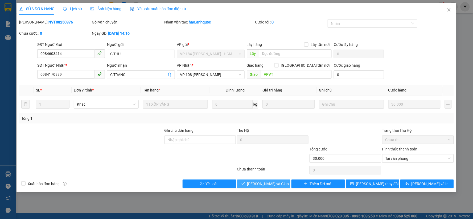
click at [272, 184] on span "[PERSON_NAME] và Giao hàng" at bounding box center [272, 184] width 51 height 6
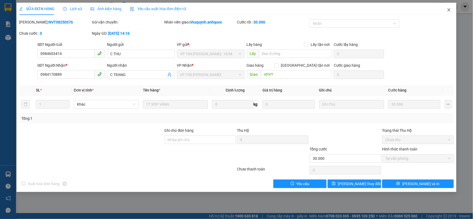
click at [451, 10] on icon "close" at bounding box center [449, 10] width 4 height 4
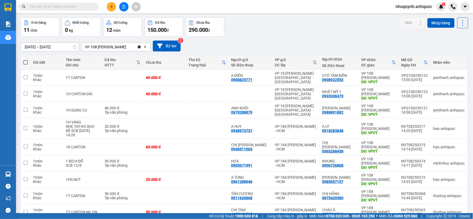
scroll to position [30, 0]
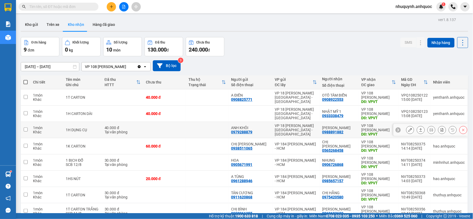
click at [185, 128] on td at bounding box center [164, 130] width 43 height 16
checkbox input "true"
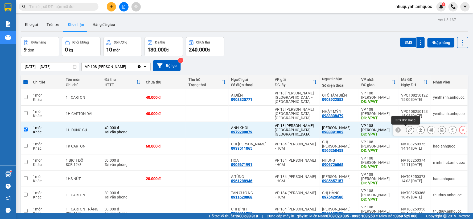
click at [407, 130] on button at bounding box center [410, 129] width 7 height 9
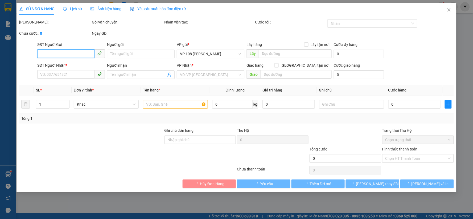
type input "0979288879"
type input "ANH KHÔI"
type input "0988891882"
type input "[PERSON_NAME]"
type input "VPVT"
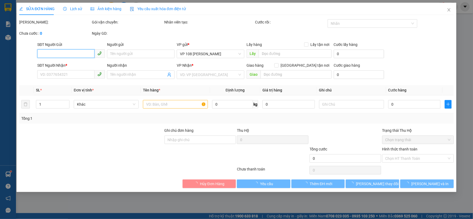
type input "TM 12/8 THANH"
type input "40.000"
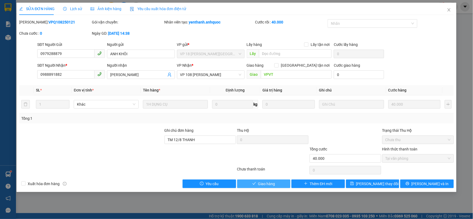
click at [259, 184] on span "Giao hàng" at bounding box center [266, 184] width 17 height 6
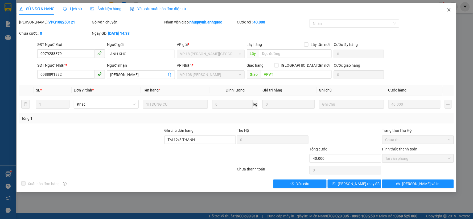
click at [449, 10] on icon "close" at bounding box center [449, 10] width 4 height 4
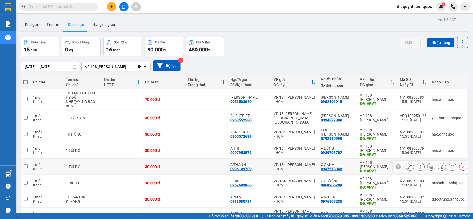
click at [209, 159] on td at bounding box center [206, 166] width 43 height 16
checkbox input "true"
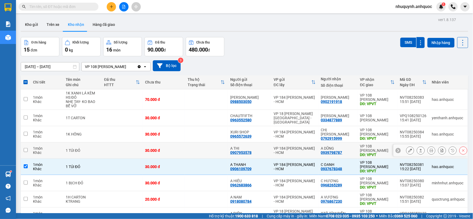
scroll to position [30, 0]
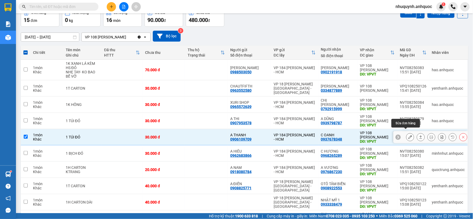
click at [409, 135] on icon at bounding box center [411, 137] width 4 height 4
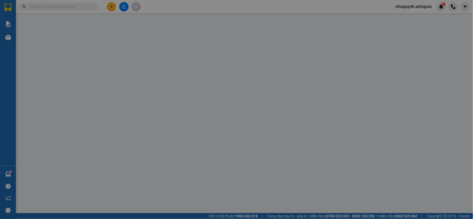
type input "0906109709"
type input "A THANH"
type input "0937678348"
type input "C OANH"
type input "VPVT"
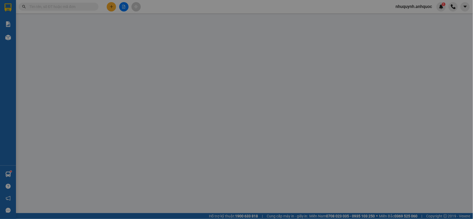
type input "30.000"
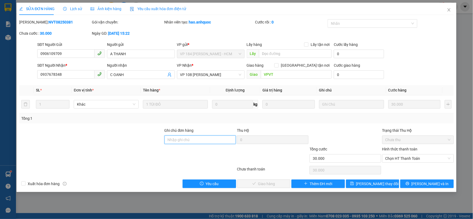
click at [182, 142] on input "Ghi chú đơn hàng" at bounding box center [201, 139] width 72 height 9
click at [424, 158] on span "Chọn HT Thanh Toán" at bounding box center [418, 158] width 65 height 8
type input "ck scb 12/8"
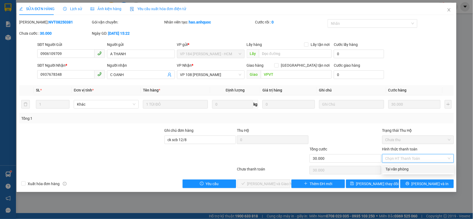
click at [414, 169] on div "Tại văn phòng" at bounding box center [418, 169] width 65 height 6
type input "0"
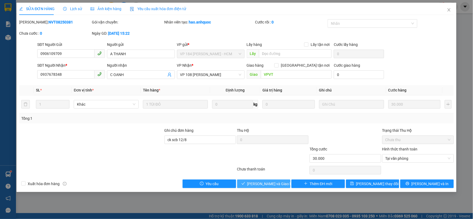
click at [270, 183] on span "[PERSON_NAME] và Giao hàng" at bounding box center [272, 184] width 51 height 6
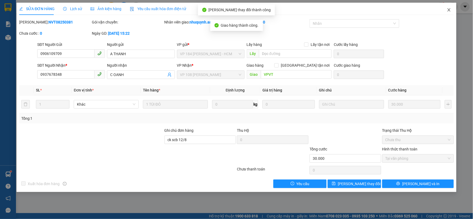
click at [451, 10] on icon "close" at bounding box center [449, 10] width 4 height 4
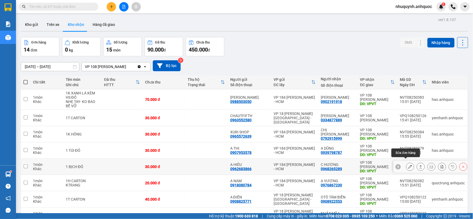
click at [409, 165] on icon at bounding box center [411, 167] width 4 height 4
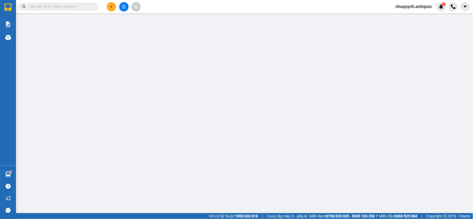
type input "0962683866"
type input "A HIÊU"
type input "0968265289"
type input "C HƯƠNG"
type input "VPVT"
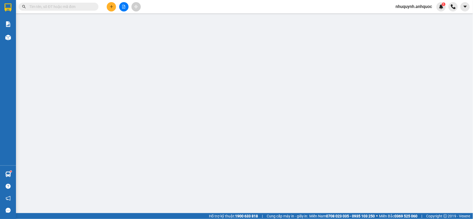
type input "30.000"
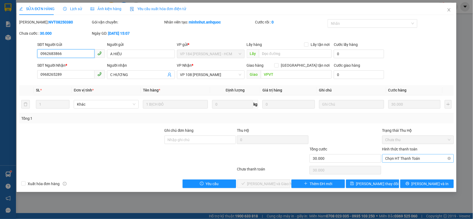
click at [419, 159] on span "Chọn HT Thanh Toán" at bounding box center [418, 158] width 65 height 8
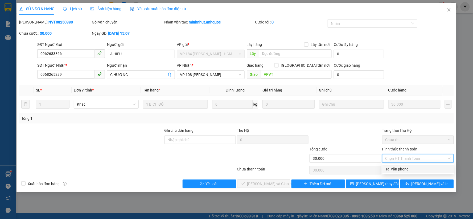
click at [405, 169] on div "Tại văn phòng" at bounding box center [418, 169] width 65 height 6
type input "0"
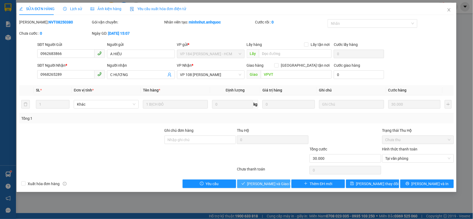
click at [255, 184] on span "Lưu và Giao hàng" at bounding box center [272, 184] width 51 height 6
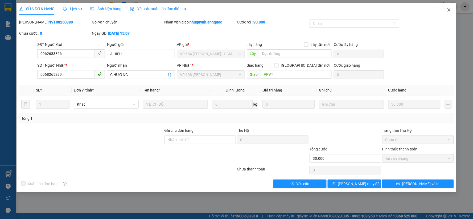
click at [450, 11] on icon "close" at bounding box center [449, 9] width 3 height 3
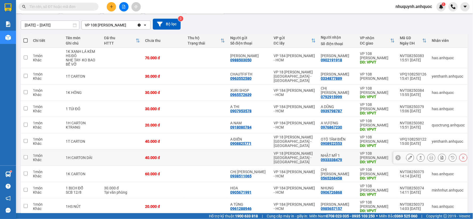
scroll to position [59, 0]
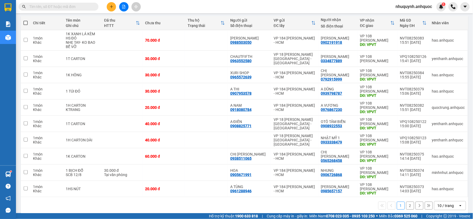
click at [446, 203] on div "10 / trang" at bounding box center [446, 205] width 17 height 5
click at [436, 160] on span "20 / trang" at bounding box center [442, 160] width 17 height 5
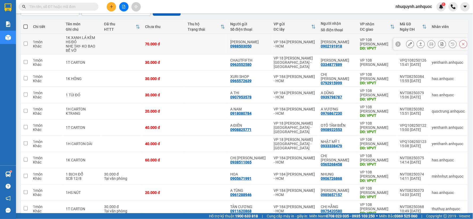
scroll to position [51, 0]
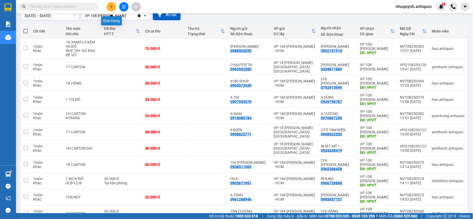
click at [115, 7] on button at bounding box center [111, 6] width 9 height 9
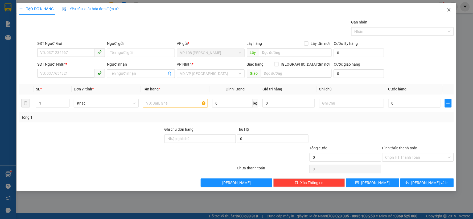
click at [448, 9] on icon "close" at bounding box center [449, 10] width 4 height 4
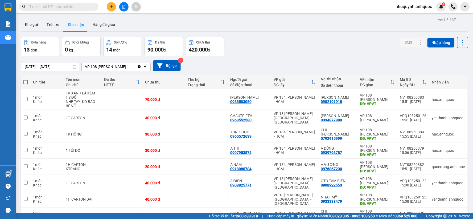
click at [71, 7] on input "text" at bounding box center [60, 7] width 63 height 6
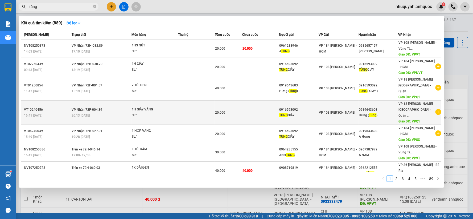
type input "tùng"
click at [436, 109] on icon "plus-circle" at bounding box center [439, 112] width 6 height 6
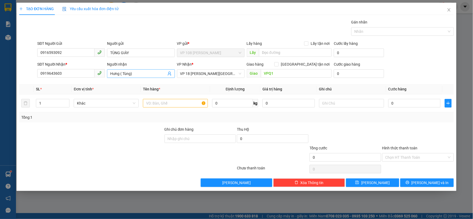
click at [123, 72] on input "Hưng ( Tùng)" at bounding box center [138, 74] width 56 height 6
type input "Hưng (Tùng)"
click at [164, 101] on input "text" at bounding box center [175, 103] width 65 height 9
type input "1 TÚI ĐEN"
click at [398, 104] on input "0" at bounding box center [415, 103] width 52 height 9
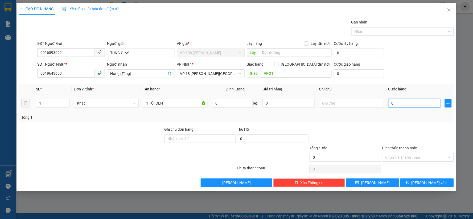
type input "3"
type input "30"
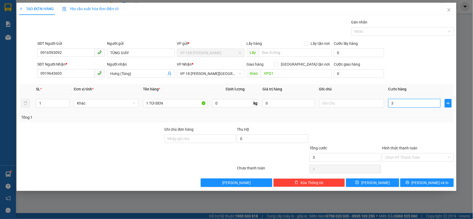
type input "30"
type input "300"
type input "3.000"
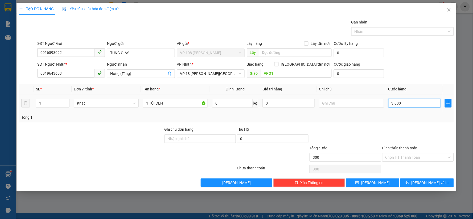
type input "3.000"
type input "30.000"
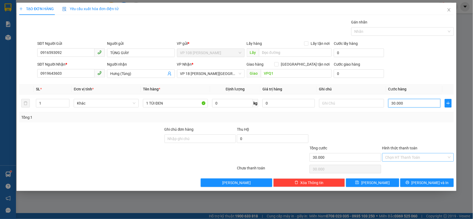
type input "30.000"
click at [421, 158] on input "Hình thức thanh toán" at bounding box center [417, 157] width 62 height 8
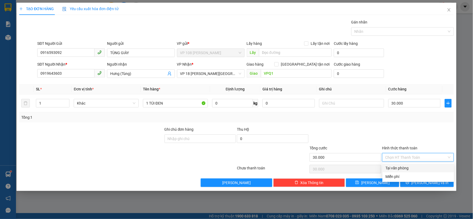
click at [408, 165] on div "Tại văn phòng" at bounding box center [418, 168] width 65 height 6
type input "0"
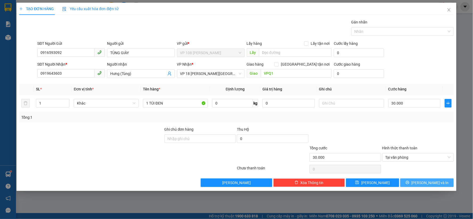
click at [423, 181] on span "[PERSON_NAME] và In" at bounding box center [430, 183] width 37 height 6
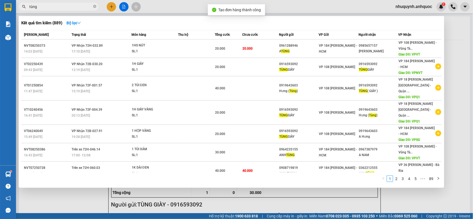
click at [454, 34] on div at bounding box center [236, 109] width 473 height 219
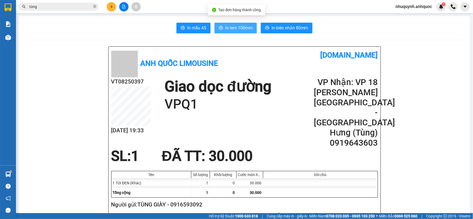
click at [235, 28] on span "In tem 100mm" at bounding box center [238, 28] width 27 height 7
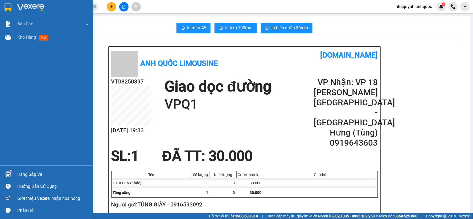
click at [17, 9] on div at bounding box center [46, 8] width 93 height 17
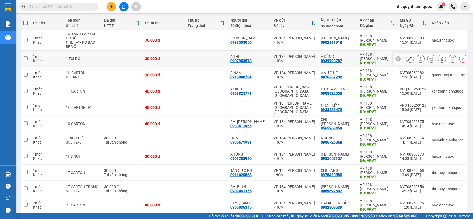
scroll to position [82, 0]
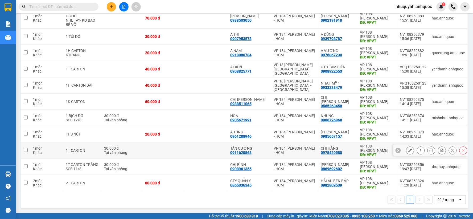
click at [197, 147] on td at bounding box center [206, 150] width 43 height 16
checkbox input "true"
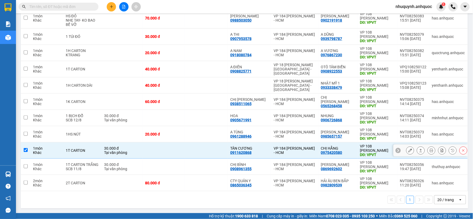
click at [409, 150] on icon at bounding box center [411, 150] width 4 height 4
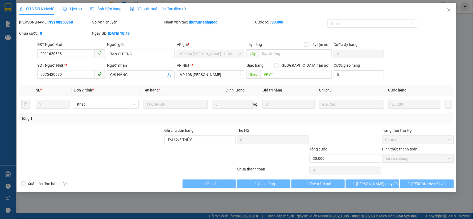
type input "0911620868"
type input "TÂN CƯƠNG"
type input "0975420580"
type input "CHỊ HẰNG"
type input "VPVT"
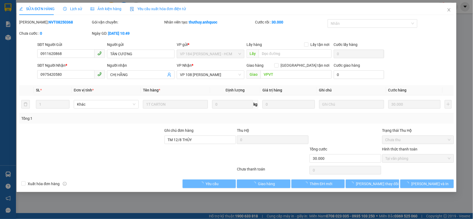
type input "TM 12/8 THỦY"
type input "30.000"
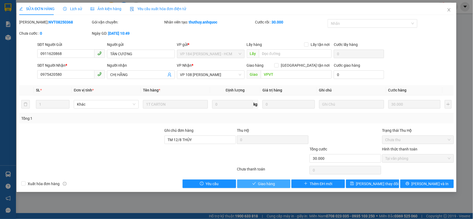
click at [253, 184] on icon "check" at bounding box center [255, 183] width 4 height 4
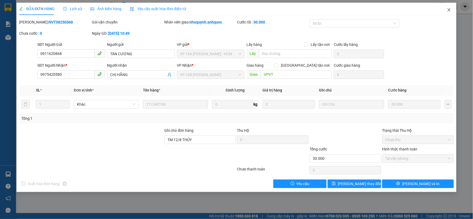
click at [450, 9] on icon "close" at bounding box center [449, 9] width 3 height 3
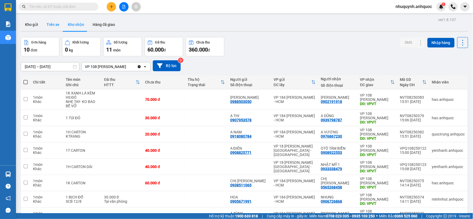
click at [56, 23] on button "Trên xe" at bounding box center [52, 24] width 21 height 13
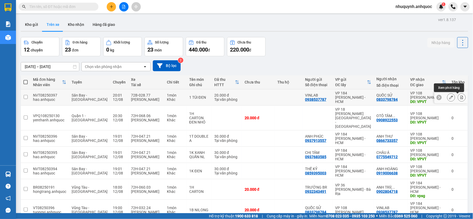
click at [461, 96] on icon at bounding box center [462, 97] width 3 height 4
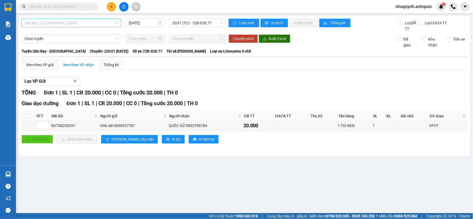
click at [92, 23] on span "Sân Bay - [GEOGRAPHIC_DATA]" at bounding box center [72, 23] width 94 height 8
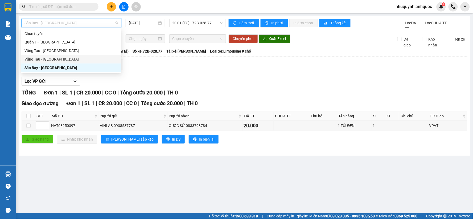
click at [53, 59] on div "Vũng Tàu - [GEOGRAPHIC_DATA]" at bounding box center [72, 59] width 94 height 6
type input "[DATE]"
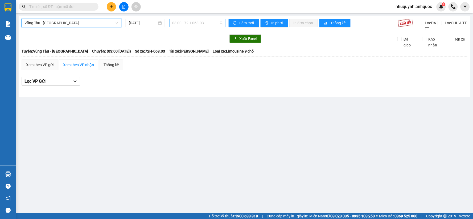
click at [199, 23] on span "03:00 - 72H-068.03" at bounding box center [198, 23] width 50 height 8
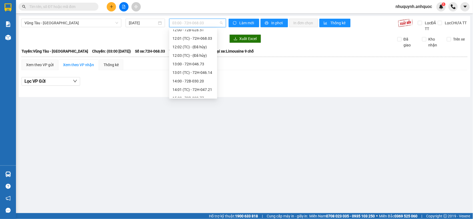
scroll to position [177, 0]
click at [180, 78] on div "15:00 - 72B-028.77" at bounding box center [194, 78] width 42 height 6
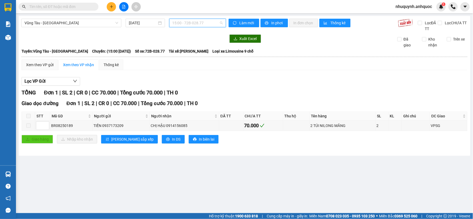
click at [206, 23] on span "15:00 - 72B-028.77" at bounding box center [198, 23] width 50 height 8
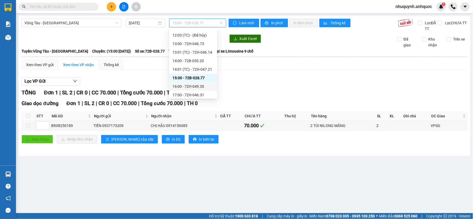
click at [188, 85] on div "16:00 - 72H-049.30" at bounding box center [194, 86] width 42 height 6
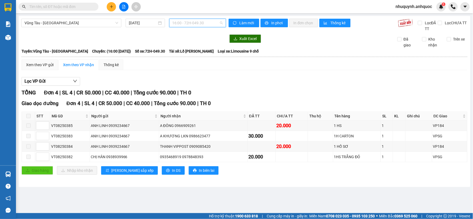
click at [218, 23] on span "16:00 - 72H-049.30" at bounding box center [198, 23] width 50 height 8
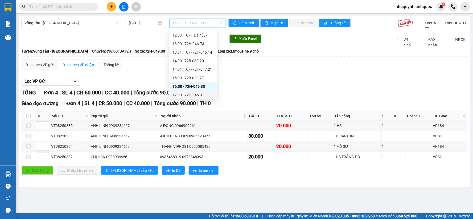
click at [186, 93] on div "17:00 - 72H-046.31" at bounding box center [194, 95] width 42 height 6
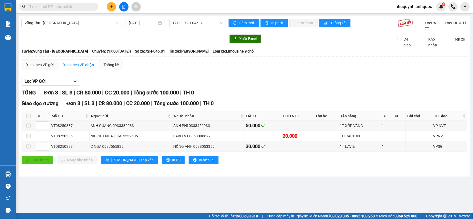
drag, startPoint x: 181, startPoint y: 76, endPoint x: 295, endPoint y: 75, distance: 114.0
click at [295, 75] on div "Lọc VP Gửi TỔNG Đơn 3 | SL 3 | CR 80.000 | CC 20.000 | Tổng cước 100.000 | TH …" at bounding box center [245, 122] width 446 height 96
click at [209, 22] on span "17:00 - 72H-046.31" at bounding box center [198, 23] width 50 height 8
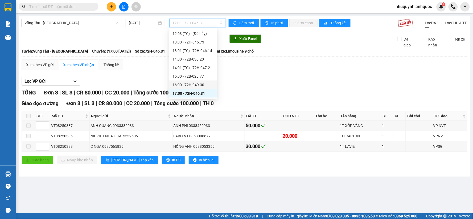
scroll to position [196, 0]
click at [176, 84] on div "18:00 - 72H-060.03" at bounding box center [194, 85] width 42 height 6
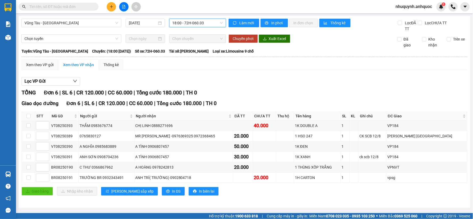
click at [211, 18] on div "[GEOGRAPHIC_DATA] - [GEOGRAPHIC_DATA] [DATE] 18:00 18:00 - 72H-060.03 Làm mới I…" at bounding box center [245, 112] width 452 height 192
click at [211, 25] on span "18:00 - 72H-060.03" at bounding box center [198, 23] width 50 height 8
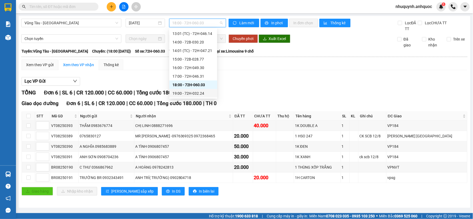
click at [187, 91] on div "19:00 - 72H-032.24" at bounding box center [194, 93] width 42 height 6
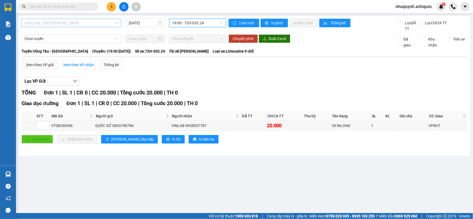
click at [114, 22] on span "Vũng Tàu - [GEOGRAPHIC_DATA]" at bounding box center [72, 23] width 94 height 8
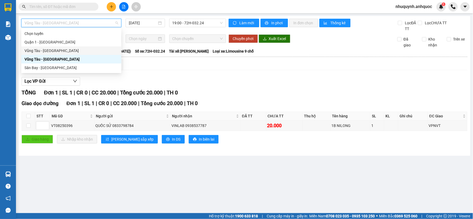
click at [63, 49] on div "Vũng Tàu - [GEOGRAPHIC_DATA]" at bounding box center [72, 51] width 94 height 6
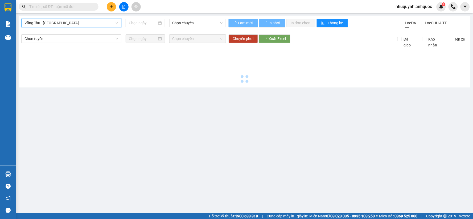
type input "[DATE]"
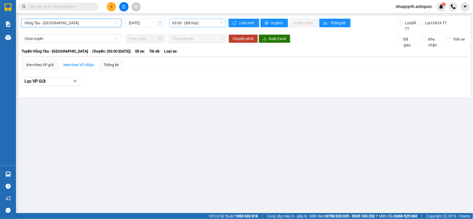
click at [196, 25] on span "03:00 - (Đã hủy)" at bounding box center [198, 23] width 50 height 8
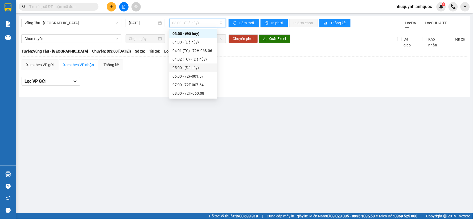
scroll to position [111, 0]
click at [185, 56] on div "15:00 - 72F-004.39" at bounding box center [194, 59] width 42 height 6
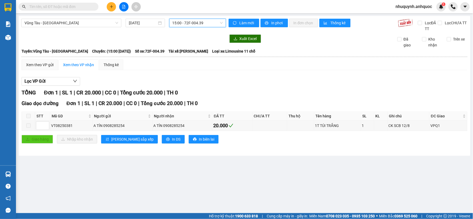
click at [212, 25] on span "15:00 - 72F-004.39" at bounding box center [198, 23] width 50 height 8
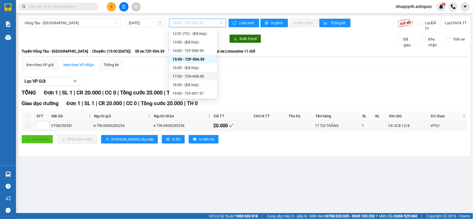
click at [178, 74] on div "17:00 - 72H-068.06" at bounding box center [194, 76] width 42 height 6
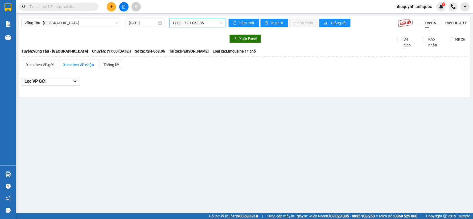
click at [202, 25] on span "17:00 - 72H-068.06" at bounding box center [198, 23] width 50 height 8
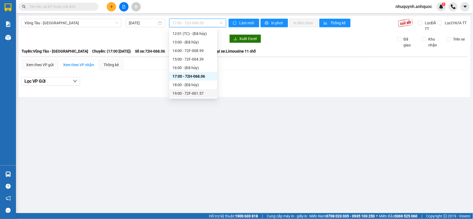
click at [182, 91] on div "19:00 - 72F-001.57" at bounding box center [194, 93] width 42 height 6
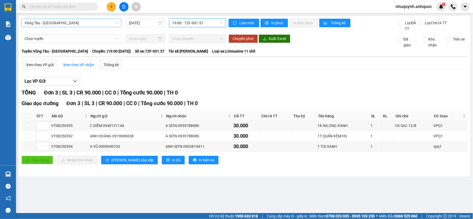
click at [111, 22] on span "Vũng Tàu - [GEOGRAPHIC_DATA]" at bounding box center [72, 23] width 94 height 8
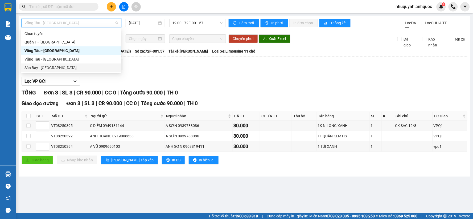
click at [76, 67] on div "Sân Bay - [GEOGRAPHIC_DATA]" at bounding box center [72, 68] width 94 height 6
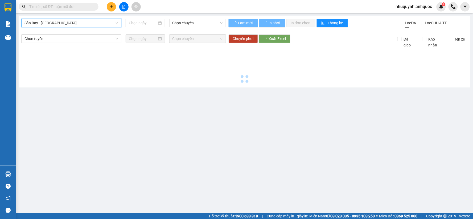
type input "[DATE]"
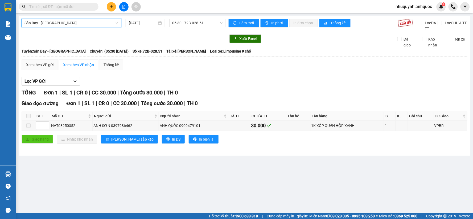
click at [99, 22] on span "Sân Bay - [GEOGRAPHIC_DATA]" at bounding box center [72, 23] width 94 height 8
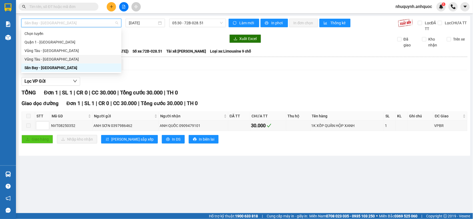
click at [54, 60] on div "Vũng Tàu - [GEOGRAPHIC_DATA]" at bounding box center [72, 59] width 94 height 6
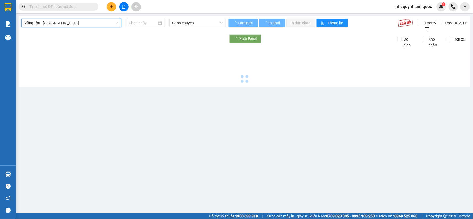
type input "[DATE]"
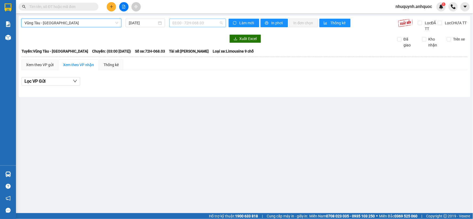
click at [202, 21] on span "03:00 - 72H-068.03" at bounding box center [198, 23] width 50 height 8
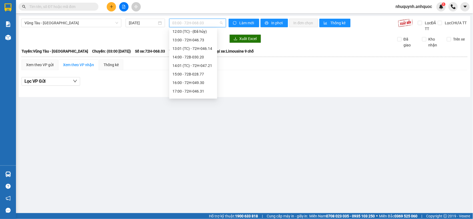
scroll to position [196, 0]
click at [182, 82] on div "18:00 - 72H-060.03" at bounding box center [194, 85] width 42 height 6
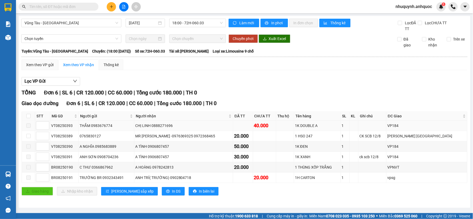
click at [29, 127] on span at bounding box center [28, 125] width 4 height 4
click at [29, 136] on input "checkbox" at bounding box center [28, 136] width 4 height 4
checkbox input "true"
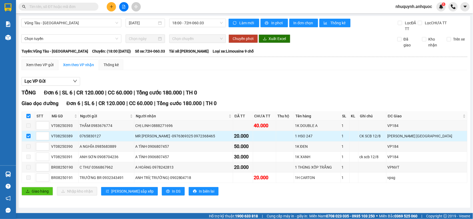
click at [28, 136] on input "checkbox" at bounding box center [28, 136] width 4 height 4
checkbox input "false"
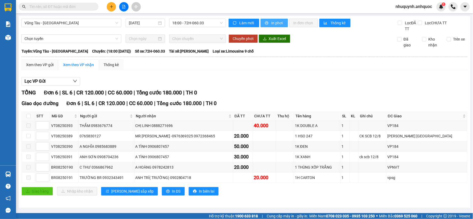
click at [272, 24] on span "In phơi" at bounding box center [278, 23] width 12 height 6
click at [209, 26] on span "18:00 - 72H-060.03" at bounding box center [198, 23] width 50 height 8
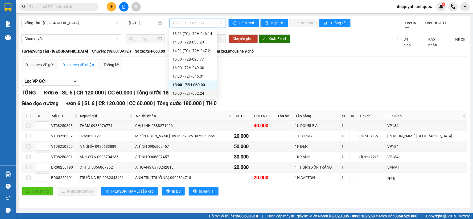
click at [190, 95] on div "19:00 - 72H-032.24" at bounding box center [194, 93] width 42 height 6
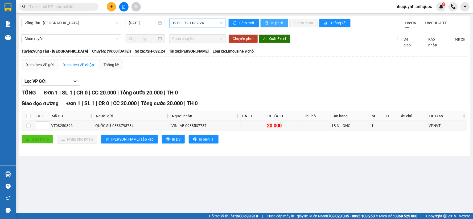
click at [275, 22] on span "In phơi" at bounding box center [278, 23] width 12 height 6
click at [107, 24] on span "Vũng Tàu - [GEOGRAPHIC_DATA]" at bounding box center [72, 23] width 94 height 8
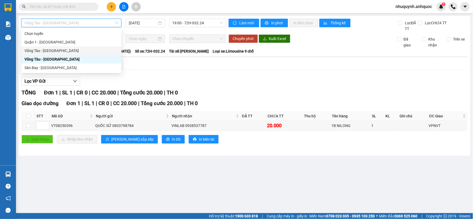
click at [80, 51] on div "Vũng Tàu - [GEOGRAPHIC_DATA]" at bounding box center [72, 51] width 94 height 6
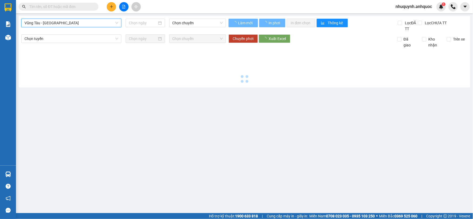
type input "[DATE]"
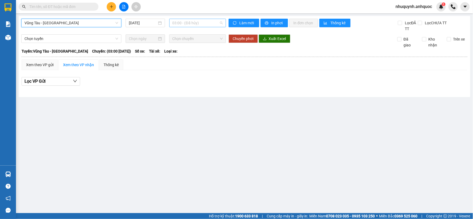
click at [201, 25] on span "03:00 - (Đã hủy)" at bounding box center [198, 23] width 50 height 8
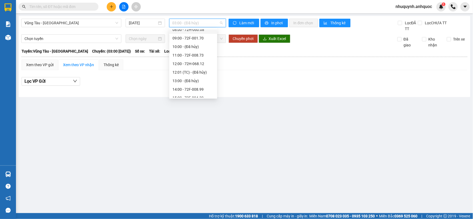
scroll to position [111, 0]
click at [180, 92] on div "19:00 - 72F-001.57" at bounding box center [194, 93] width 42 height 6
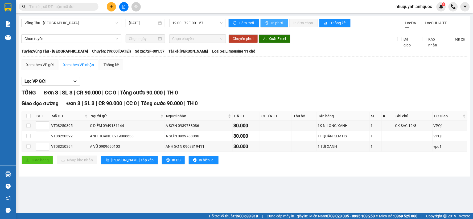
click at [284, 20] on button "In phơi" at bounding box center [274, 23] width 27 height 9
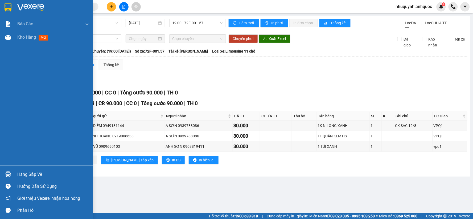
click at [24, 7] on img at bounding box center [30, 7] width 27 height 8
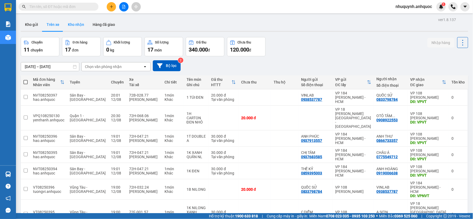
click at [81, 25] on button "Kho nhận" at bounding box center [76, 24] width 25 height 13
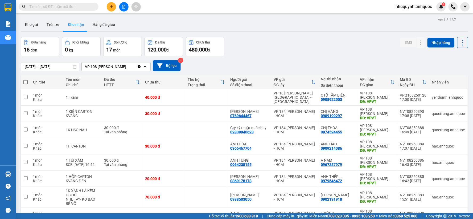
click at [68, 67] on input "[DATE] – [DATE]" at bounding box center [50, 66] width 58 height 9
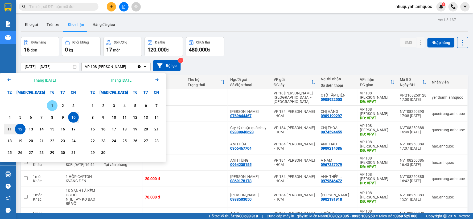
click at [52, 105] on div "1" at bounding box center [51, 105] width 7 height 6
click at [19, 127] on div "12" at bounding box center [20, 129] width 7 height 6
type input "[DATE] – [DATE]"
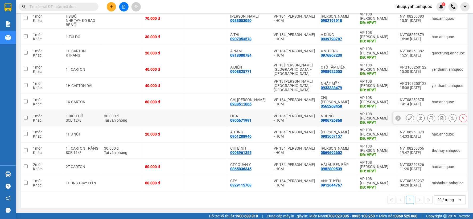
scroll to position [179, 0]
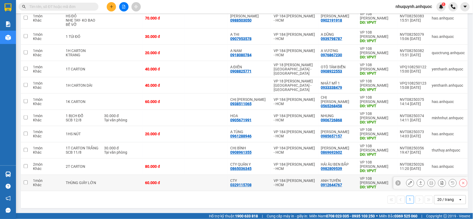
click at [108, 186] on td at bounding box center [121, 183] width 41 height 16
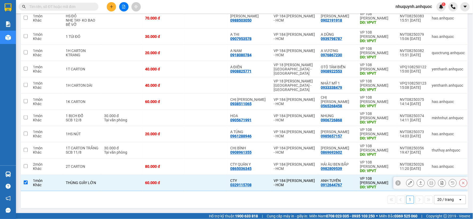
click at [134, 185] on td at bounding box center [121, 183] width 41 height 16
checkbox input "false"
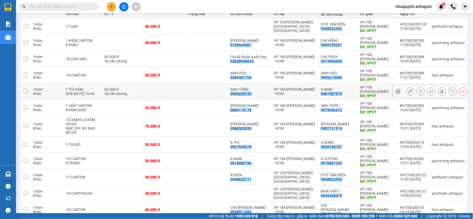
scroll to position [61, 0]
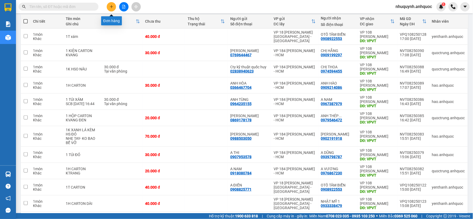
click at [111, 9] on button at bounding box center [111, 6] width 9 height 9
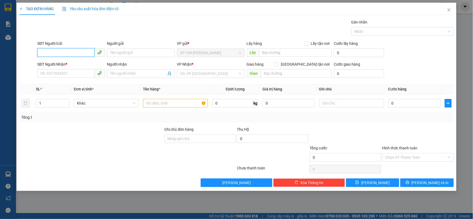
click at [65, 55] on input "SĐT Người Gửi" at bounding box center [65, 52] width 57 height 9
click at [452, 10] on span "Close" at bounding box center [449, 10] width 15 height 15
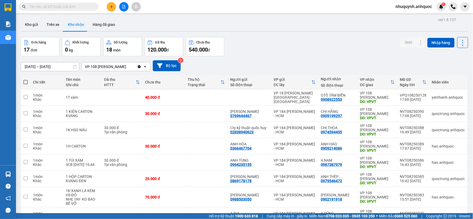
click at [65, 6] on input "text" at bounding box center [60, 7] width 63 height 6
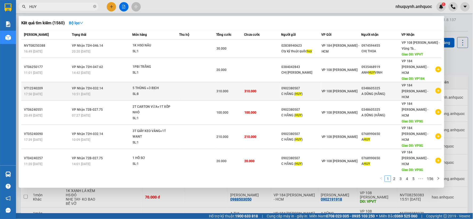
type input "HUY"
click at [436, 88] on icon "plus-circle" at bounding box center [439, 91] width 6 height 6
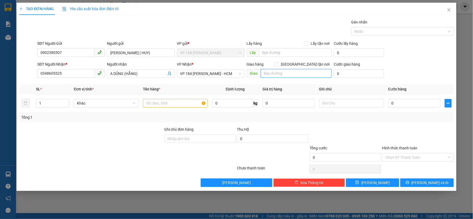
click at [277, 74] on input "text" at bounding box center [296, 73] width 71 height 9
type input "VP184"
click at [178, 104] on input "text" at bounding box center [175, 103] width 65 height 9
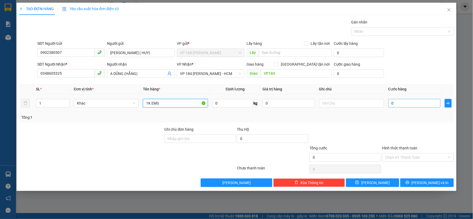
type input "1K EMS"
click at [393, 102] on input "0" at bounding box center [415, 103] width 52 height 9
type input "2"
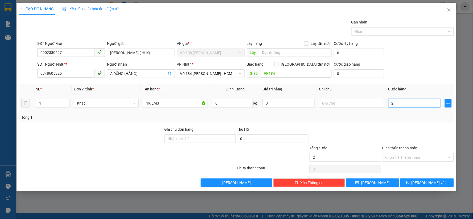
type input "20"
type input "200"
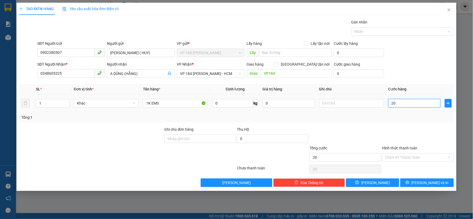
type input "200"
type input "2.000"
type input "20.000"
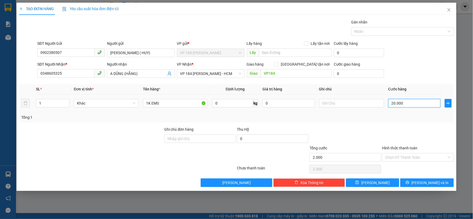
type input "20.000"
click at [425, 136] on div at bounding box center [418, 135] width 73 height 19
click at [428, 184] on span "[PERSON_NAME] và In" at bounding box center [430, 183] width 37 height 6
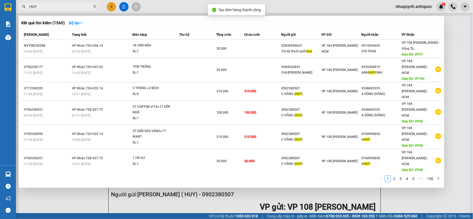
click at [458, 30] on div at bounding box center [236, 109] width 473 height 219
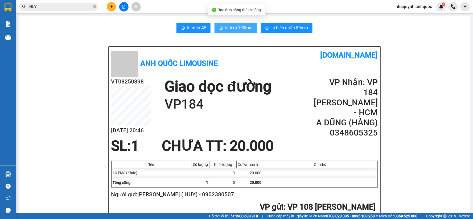
click at [232, 24] on button "In tem 100mm" at bounding box center [236, 28] width 42 height 11
click at [95, 7] on icon "close-circle" at bounding box center [94, 6] width 3 height 3
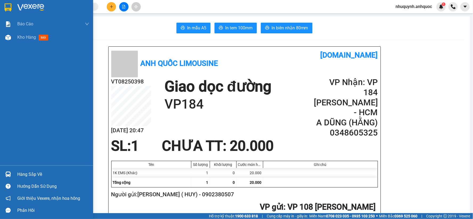
click at [29, 7] on img at bounding box center [30, 7] width 27 height 8
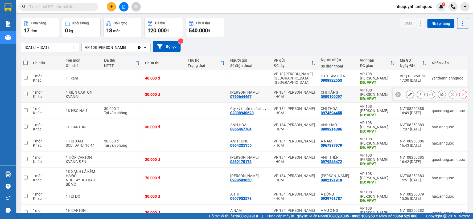
scroll to position [30, 0]
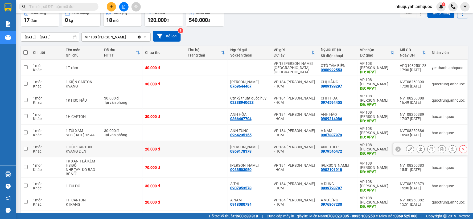
click at [208, 150] on td at bounding box center [206, 149] width 43 height 16
checkbox input "true"
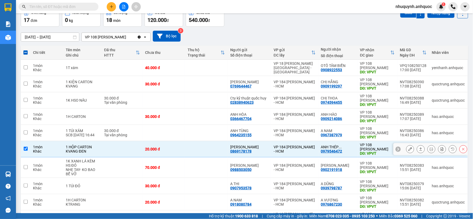
click at [409, 149] on icon at bounding box center [411, 149] width 4 height 4
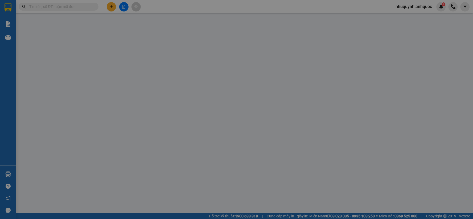
type input "0869178178"
type input "[PERSON_NAME]"
type input "0979546472"
type input "ANH THÉP-0342194979"
type input "VPVT"
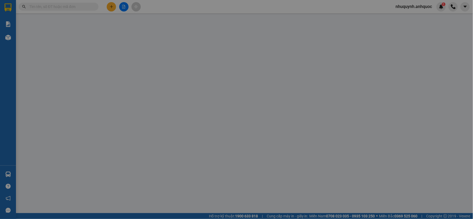
type input "20.000"
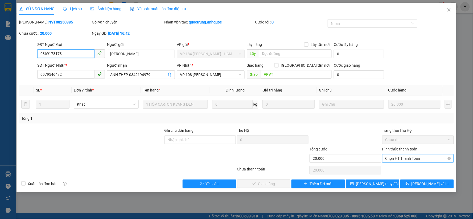
click at [417, 156] on span "Chọn HT Thanh Toán" at bounding box center [418, 158] width 65 height 8
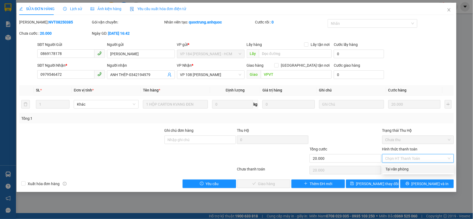
click at [408, 169] on div "Tại văn phòng" at bounding box center [418, 169] width 65 height 6
type input "0"
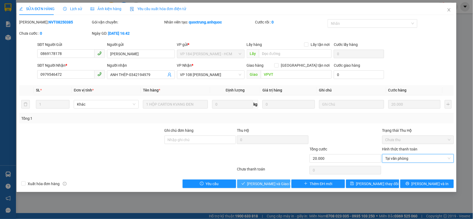
click at [265, 185] on span "[PERSON_NAME] và Giao hàng" at bounding box center [272, 184] width 51 height 6
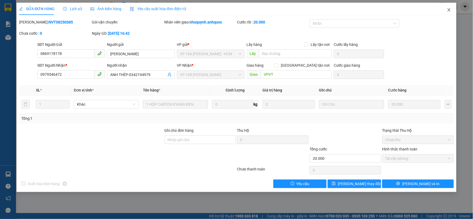
click at [450, 11] on icon "close" at bounding box center [449, 9] width 3 height 3
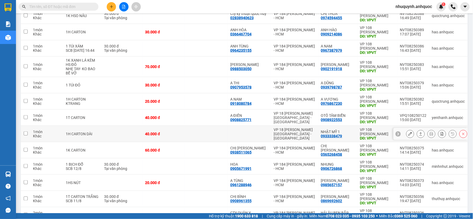
scroll to position [104, 0]
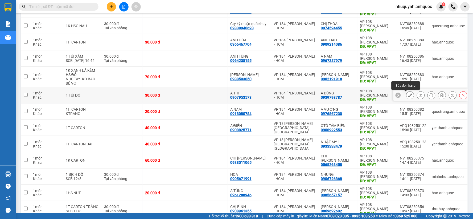
click at [407, 95] on button at bounding box center [410, 95] width 7 height 9
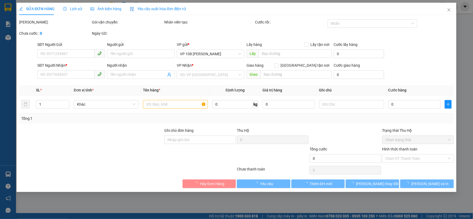
type input "0907953578"
type input "A THI"
type input "0939798787"
type input "A DŨNG"
type input "VPVT"
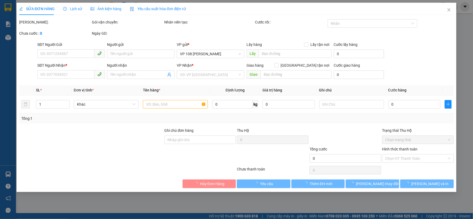
type input "30.000"
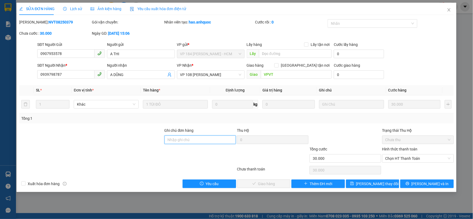
click at [196, 143] on input "Ghi chú đơn hàng" at bounding box center [201, 139] width 72 height 9
click at [414, 156] on span "Chọn HT Thanh Toán" at bounding box center [418, 158] width 65 height 8
type input "CK SCB 12/8"
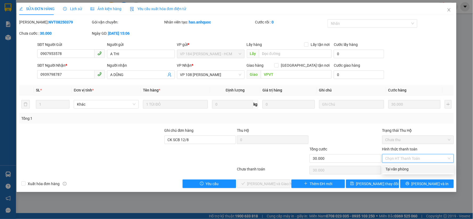
click at [398, 169] on div "Tại văn phòng" at bounding box center [418, 169] width 65 height 6
type input "0"
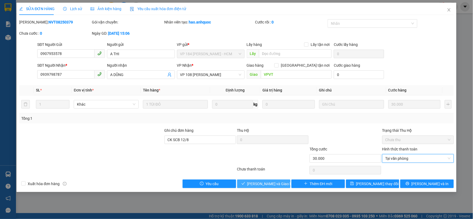
click at [277, 182] on span "[PERSON_NAME] và Giao hàng" at bounding box center [272, 184] width 51 height 6
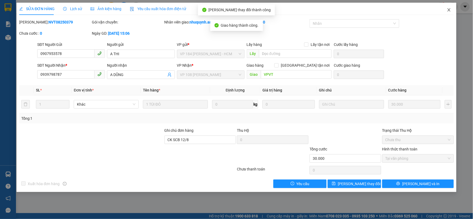
click at [452, 11] on span "Close" at bounding box center [449, 10] width 15 height 15
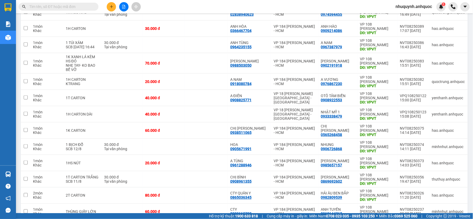
scroll to position [28, 0]
